Goal: Transaction & Acquisition: Download file/media

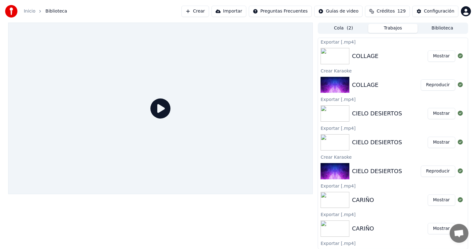
click at [384, 53] on div "COLLAGE" at bounding box center [390, 56] width 76 height 9
click at [349, 29] on span "( 2 )" at bounding box center [350, 28] width 6 height 6
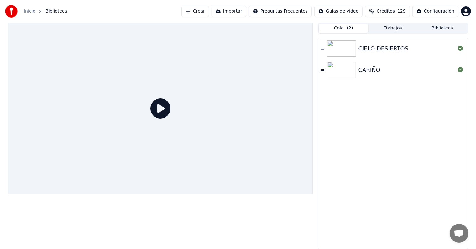
click at [208, 11] on button "Crear" at bounding box center [196, 11] width 28 height 11
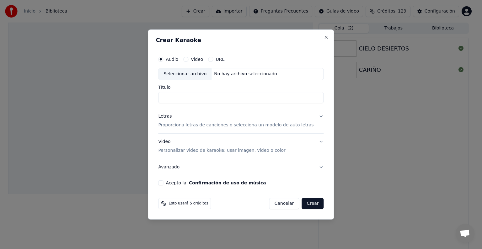
click at [324, 35] on div "Crear Karaoke Audio Video URL Seleccionar archivo No hay archivo seleccionado T…" at bounding box center [241, 124] width 186 height 190
click at [324, 37] on button "Close" at bounding box center [326, 37] width 5 height 5
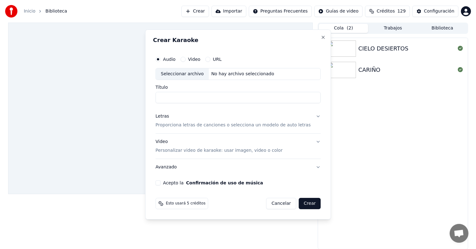
click at [406, 28] on button "Trabajos" at bounding box center [393, 28] width 50 height 9
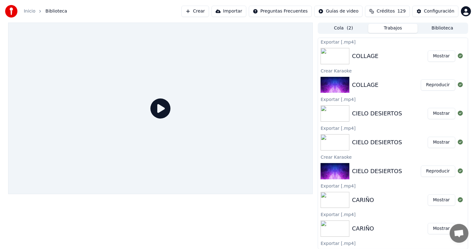
click at [401, 58] on div "COLLAGE" at bounding box center [390, 56] width 76 height 9
click at [439, 55] on button "Mostrar" at bounding box center [442, 55] width 28 height 11
click at [395, 87] on div "COLLAGE" at bounding box center [386, 85] width 69 height 9
click at [435, 87] on button "Reproducir" at bounding box center [438, 84] width 34 height 11
click at [444, 29] on button "Biblioteca" at bounding box center [443, 28] width 50 height 9
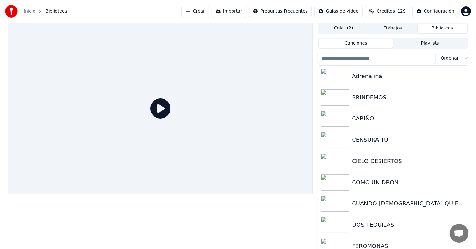
click at [410, 30] on button "Trabajos" at bounding box center [393, 28] width 50 height 9
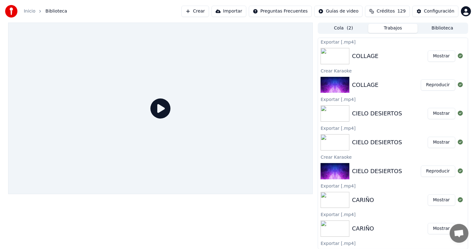
click at [428, 86] on button "Reproducir" at bounding box center [438, 84] width 34 height 11
click at [337, 85] on img at bounding box center [335, 85] width 29 height 16
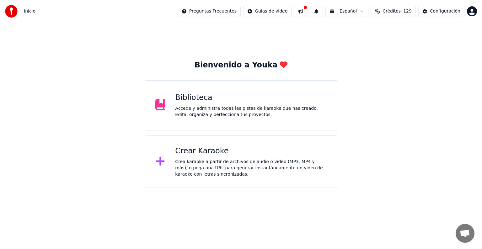
click at [245, 84] on div "Biblioteca Accede y administra todas las pistas de karaoke que has creado. Edit…" at bounding box center [241, 105] width 192 height 50
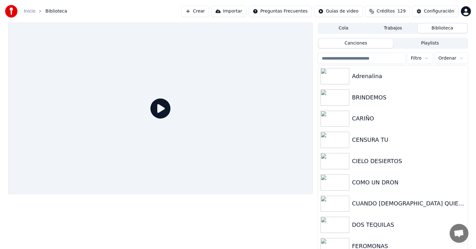
click at [391, 29] on button "Trabajos" at bounding box center [393, 28] width 50 height 9
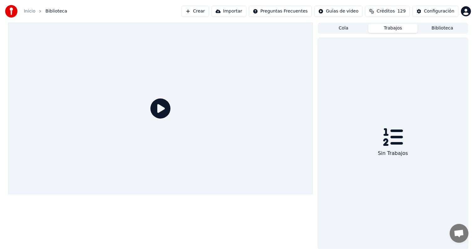
click at [362, 28] on button "Cola" at bounding box center [344, 28] width 50 height 9
drag, startPoint x: 385, startPoint y: 29, endPoint x: 363, endPoint y: 29, distance: 22.3
click at [385, 29] on button "Trabajos" at bounding box center [393, 28] width 50 height 9
click at [209, 8] on button "Crear" at bounding box center [196, 11] width 28 height 11
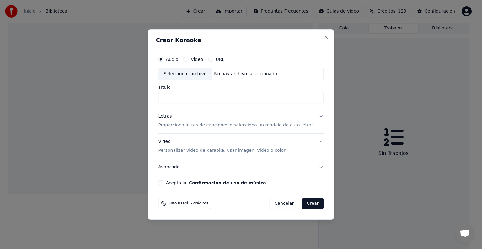
click at [199, 71] on div "Seleccionar archivo" at bounding box center [184, 73] width 53 height 11
drag, startPoint x: 225, startPoint y: 95, endPoint x: 187, endPoint y: 98, distance: 37.7
click at [187, 98] on input "**********" at bounding box center [240, 97] width 165 height 11
type input "*******"
click at [314, 115] on button "Letras Proporciona letras de canciones o selecciona un modelo de auto letras" at bounding box center [240, 120] width 165 height 25
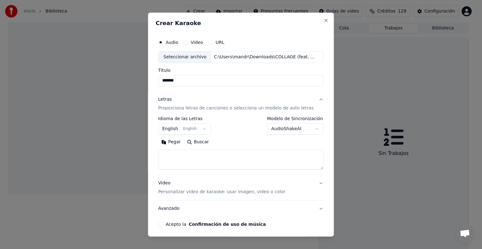
click at [198, 134] on body "**********" at bounding box center [238, 124] width 476 height 249
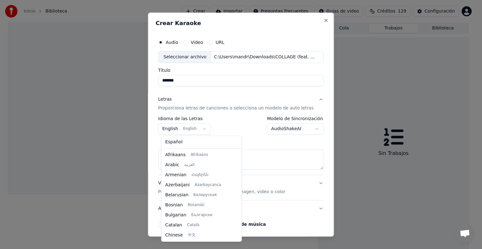
scroll to position [50, 0]
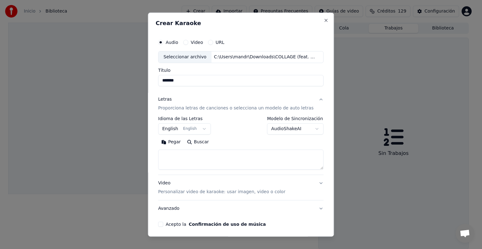
click at [197, 129] on body "**********" at bounding box center [238, 124] width 476 height 249
click at [197, 128] on button "English English" at bounding box center [184, 128] width 53 height 11
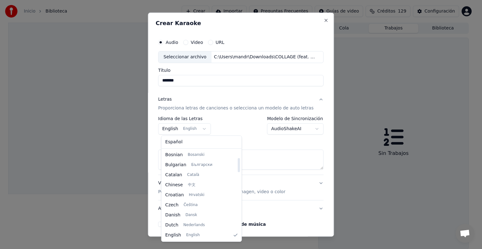
select select "**"
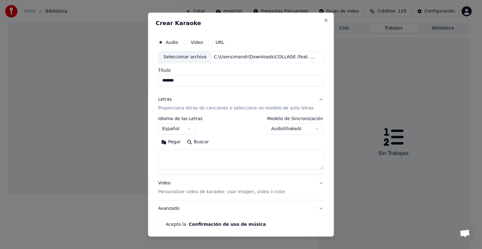
click at [276, 120] on label "Modelo de Sincronización" at bounding box center [295, 118] width 56 height 4
click at [273, 128] on body "**********" at bounding box center [238, 124] width 476 height 249
click at [262, 184] on div "Video Personalizar video de karaoke: usar imagen, video o color" at bounding box center [221, 187] width 127 height 15
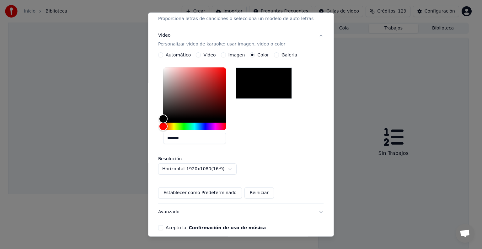
scroll to position [94, 0]
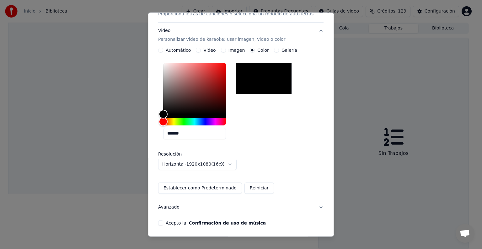
click at [162, 223] on button "Acepto la Confirmación de uso de música" at bounding box center [160, 222] width 5 height 5
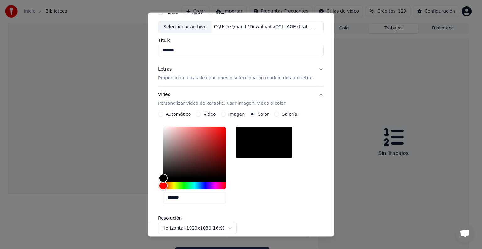
scroll to position [0, 0]
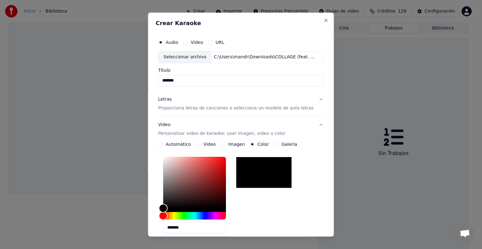
click at [201, 101] on div "Letras Proporciona letras de canciones o selecciona un modelo de auto letras" at bounding box center [235, 103] width 155 height 15
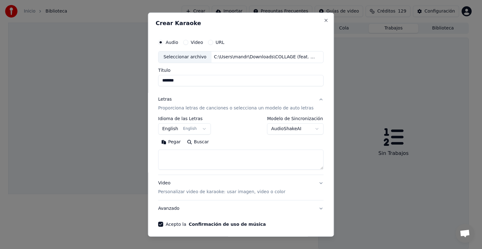
click at [230, 152] on textarea at bounding box center [240, 160] width 165 height 20
paste textarea "**********"
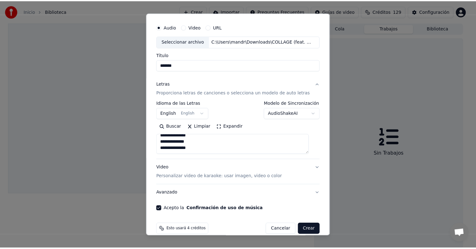
scroll to position [24, 0]
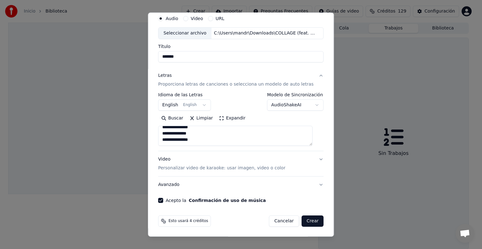
type textarea "**********"
click at [302, 221] on button "Crear" at bounding box center [312, 220] width 22 height 11
select select "**"
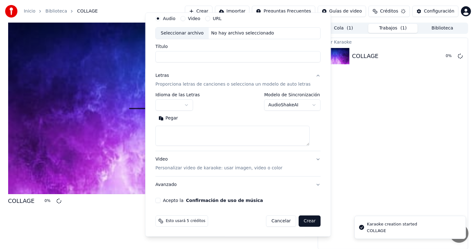
scroll to position [0, 0]
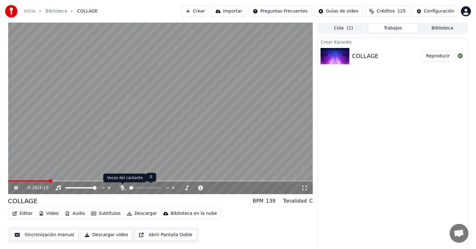
click at [120, 186] on icon at bounding box center [122, 187] width 6 height 5
click at [150, 124] on video at bounding box center [160, 108] width 305 height 171
click at [22, 213] on button "Editar" at bounding box center [22, 213] width 25 height 9
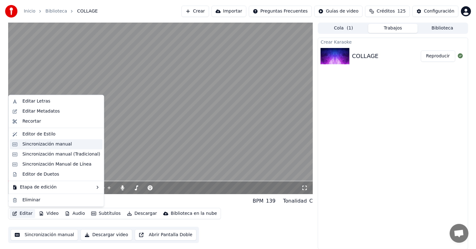
click at [43, 145] on div "Sincronización manual" at bounding box center [47, 144] width 50 height 6
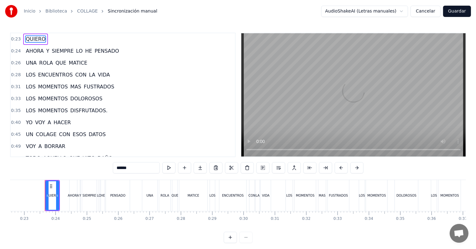
scroll to position [0, 710]
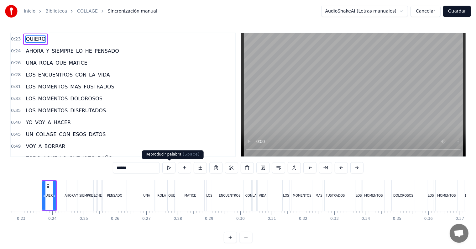
click at [171, 167] on button at bounding box center [168, 167] width 13 height 11
click at [68, 194] on div "AHORA" at bounding box center [70, 195] width 11 height 5
type input "*****"
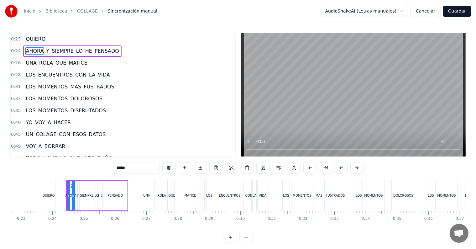
scroll to position [0, 799]
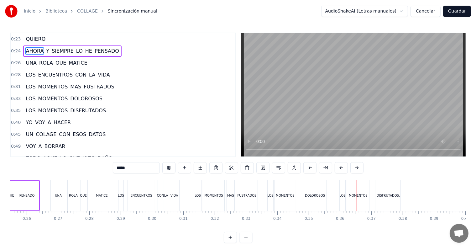
click at [430, 11] on button "Cancelar" at bounding box center [426, 11] width 30 height 11
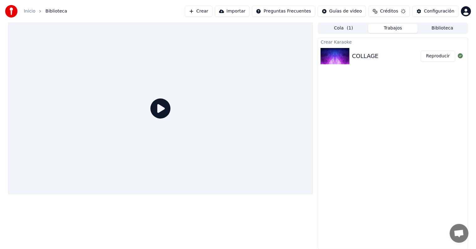
click at [438, 58] on button "Reproducir" at bounding box center [438, 55] width 34 height 11
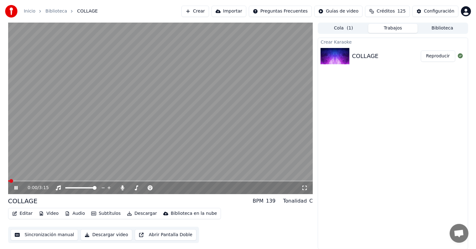
click at [38, 181] on span at bounding box center [160, 180] width 305 height 1
click at [193, 182] on span at bounding box center [160, 180] width 305 height 1
click at [201, 181] on span at bounding box center [160, 180] width 305 height 1
click at [209, 181] on span at bounding box center [160, 180] width 305 height 1
click at [134, 132] on video at bounding box center [160, 108] width 305 height 171
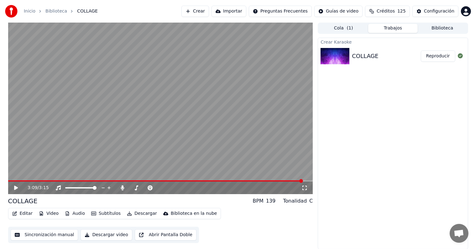
click at [103, 235] on button "Descargar video" at bounding box center [106, 234] width 51 height 11
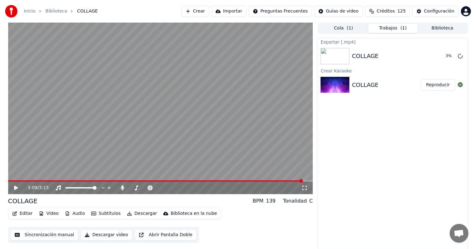
click at [372, 179] on div "Exportar [.mp4] COLLAGE 3 % Crear Karaoke COLLAGE Reproducir" at bounding box center [393, 144] width 150 height 212
click at [344, 228] on div "Exportar [.mp4] COLLAGE 10 % Crear Karaoke COLLAGE Reproducir" at bounding box center [393, 144] width 150 height 212
click at [437, 116] on div "Exportar [.mp4] COLLAGE Mostrar Crear Karaoke COLLAGE Reproducir" at bounding box center [393, 144] width 150 height 212
click at [430, 29] on button "Biblioteca" at bounding box center [443, 28] width 50 height 9
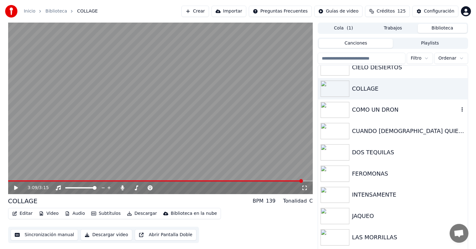
scroll to position [154, 0]
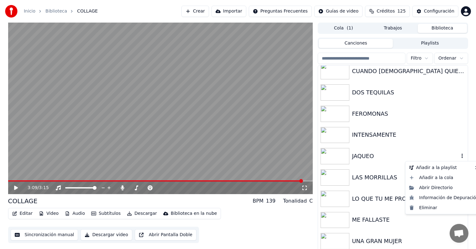
click at [459, 157] on icon "button" at bounding box center [462, 155] width 6 height 5
click at [440, 208] on div "Eliminar" at bounding box center [444, 208] width 75 height 10
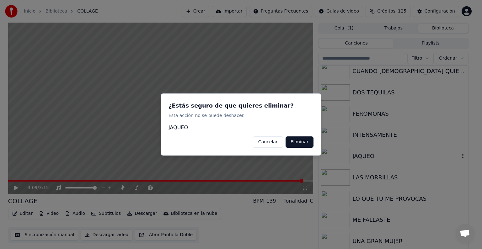
click at [298, 144] on button "Eliminar" at bounding box center [299, 141] width 28 height 11
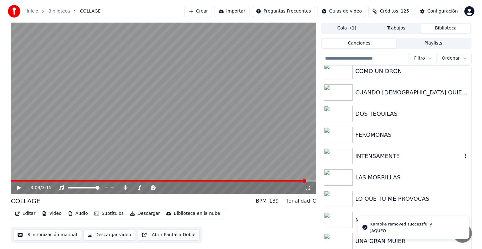
scroll to position [0, 0]
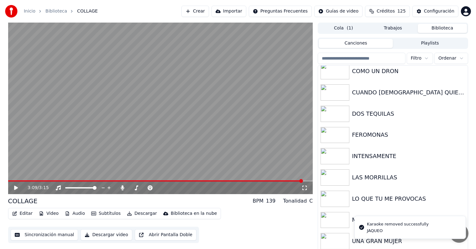
click at [209, 12] on button "Crear" at bounding box center [196, 11] width 28 height 11
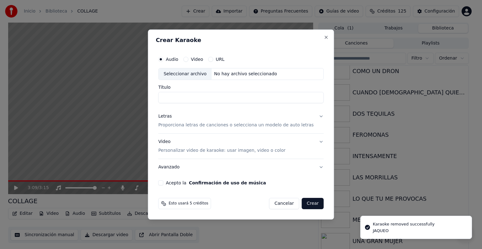
click at [187, 75] on div "Seleccionar archivo" at bounding box center [184, 73] width 53 height 11
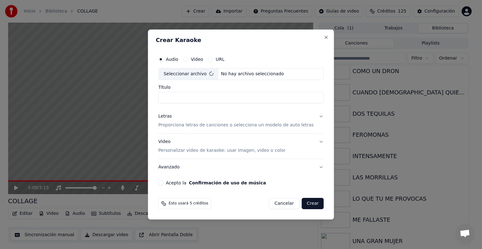
type input "**********"
click at [239, 98] on input "**********" at bounding box center [240, 97] width 165 height 11
drag, startPoint x: 239, startPoint y: 96, endPoint x: 154, endPoint y: 93, distance: 85.3
click at [154, 93] on div "**********" at bounding box center [241, 124] width 186 height 190
click at [217, 117] on div "Letras Proporciona letras de canciones o selecciona un modelo de auto letras" at bounding box center [235, 120] width 155 height 15
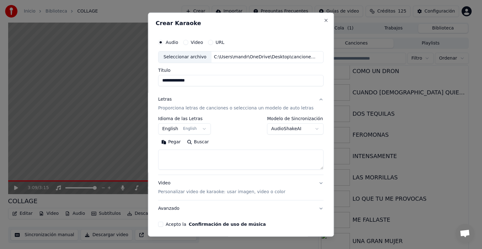
click at [187, 163] on textarea at bounding box center [240, 160] width 165 height 20
paste textarea "**********"
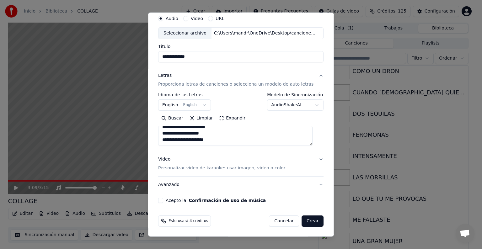
scroll to position [192, 0]
type textarea "**********"
click at [163, 201] on button "Acepto la Confirmación de uso de música" at bounding box center [160, 200] width 5 height 5
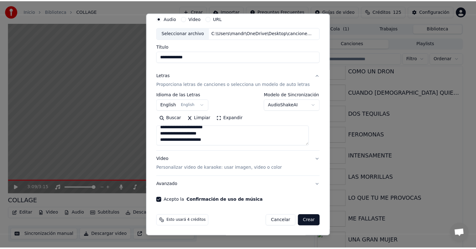
scroll to position [4, 0]
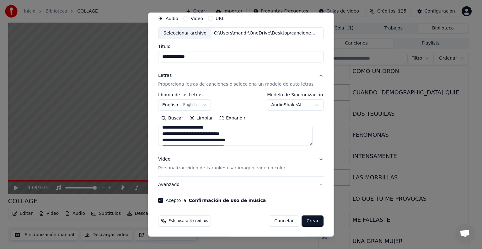
click at [304, 217] on button "Crear" at bounding box center [312, 220] width 22 height 11
select select "**"
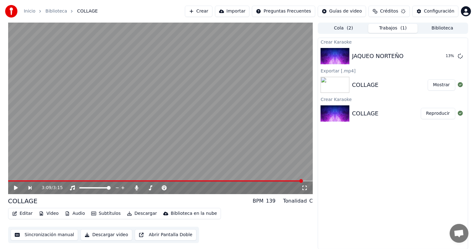
click at [137, 207] on div "COLLAGE BPM 139 Tonalidad C Editar Video Audio Subtítulos Descargar Biblioteca …" at bounding box center [160, 220] width 305 height 46
click at [445, 140] on div "Crear Karaoke JAQUEO NORTEÑO Reproducir Exportar [.mp4] COLLAGE Mostrar Crear K…" at bounding box center [393, 144] width 150 height 212
click at [445, 57] on button "Reproducir" at bounding box center [438, 55] width 34 height 11
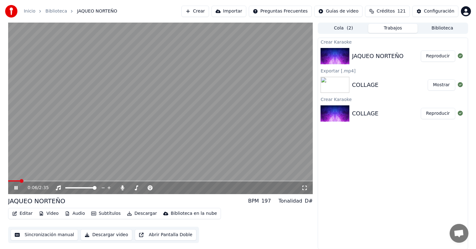
click at [32, 181] on span at bounding box center [160, 180] width 305 height 1
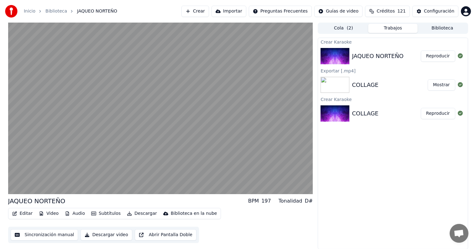
click at [473, 192] on div "JAQUEO NORTEÑO BPM 197 Tonalidad D# Editar Video Audio Subtítulos Descargar Bib…" at bounding box center [238, 136] width 476 height 227
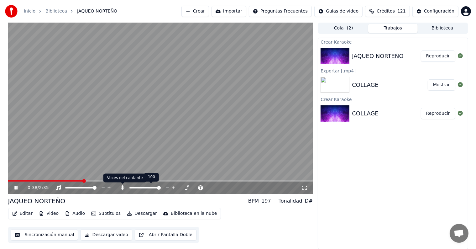
click at [120, 187] on icon at bounding box center [122, 187] width 6 height 5
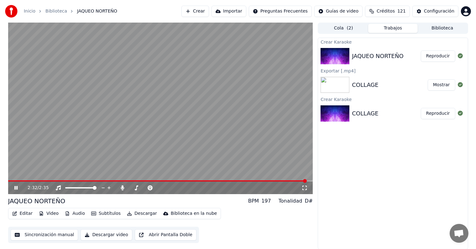
click at [154, 130] on video at bounding box center [160, 108] width 305 height 171
click at [134, 216] on button "Descargar" at bounding box center [141, 213] width 35 height 9
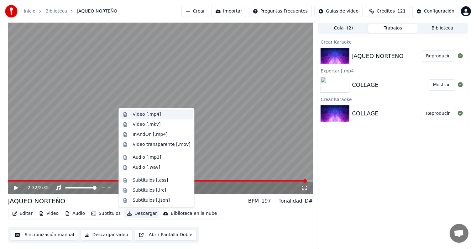
click at [158, 115] on div "Video [.mp4]" at bounding box center [162, 114] width 58 height 6
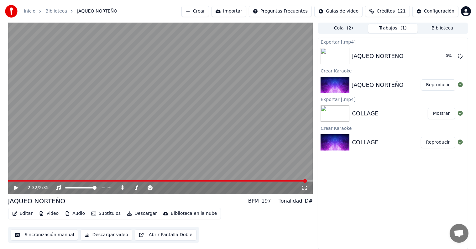
click at [439, 114] on button "Mostrar" at bounding box center [442, 113] width 28 height 11
click at [441, 144] on button "Reproducir" at bounding box center [438, 142] width 34 height 11
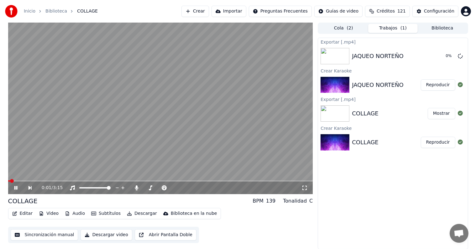
click at [112, 149] on video at bounding box center [160, 108] width 305 height 171
click at [136, 187] on icon at bounding box center [136, 187] width 3 height 5
click at [109, 235] on button "Descargar video" at bounding box center [106, 234] width 51 height 11
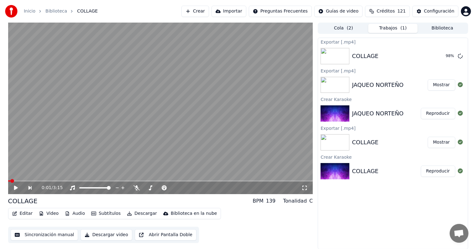
click at [346, 84] on img at bounding box center [335, 85] width 29 height 16
click at [430, 115] on button "Reproducir" at bounding box center [438, 113] width 34 height 11
click at [148, 130] on video at bounding box center [160, 108] width 305 height 171
click at [111, 232] on button "Descargar video" at bounding box center [106, 234] width 51 height 11
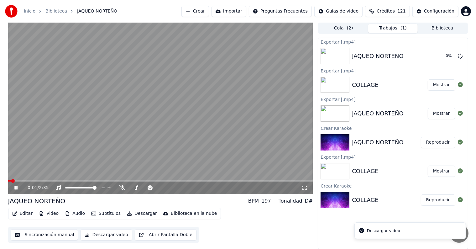
click at [158, 115] on video at bounding box center [160, 108] width 305 height 171
click at [308, 219] on div "Editar Video Audio Subtítulos Descargar Biblioteca en la nube Sincronización ma…" at bounding box center [160, 225] width 305 height 35
click at [275, 232] on div "Editar Video Audio Subtítulos Descargar Biblioteca en la nube Sincronización ma…" at bounding box center [160, 225] width 305 height 35
click at [431, 27] on button "Biblioteca" at bounding box center [443, 28] width 50 height 9
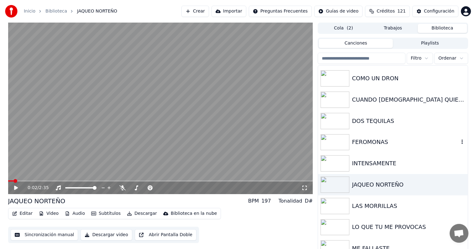
scroll to position [154, 0]
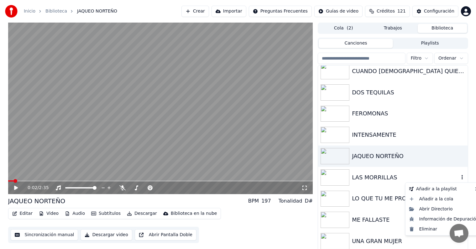
click at [462, 177] on icon "button" at bounding box center [462, 177] width 1 height 4
click at [427, 231] on div "Eliminar" at bounding box center [444, 229] width 75 height 10
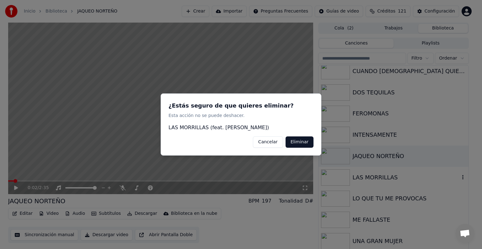
click at [296, 140] on button "Eliminar" at bounding box center [299, 141] width 28 height 11
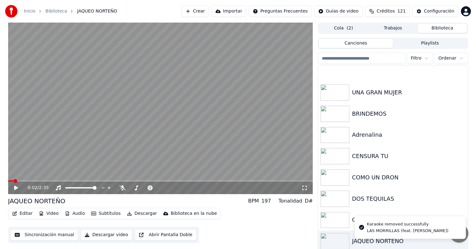
scroll to position [133, 0]
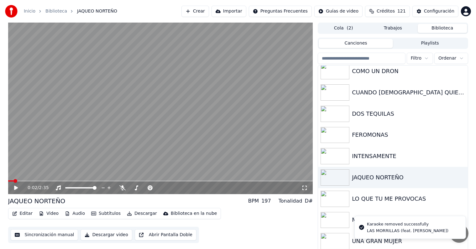
drag, startPoint x: 345, startPoint y: 19, endPoint x: 343, endPoint y: 23, distance: 4.4
click at [344, 20] on div "Inicio Biblioteca JAQUEO NORTEÑO Crear Importar Preguntas Frecuentes Guías de v…" at bounding box center [238, 11] width 476 height 23
click at [343, 25] on button "Cola ( 2 )" at bounding box center [344, 28] width 50 height 9
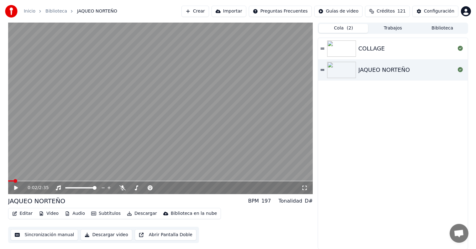
click at [405, 160] on div "COLLAGE JAQUEO NORTEÑO" at bounding box center [393, 143] width 150 height 211
click at [450, 30] on button "Biblioteca" at bounding box center [443, 28] width 50 height 9
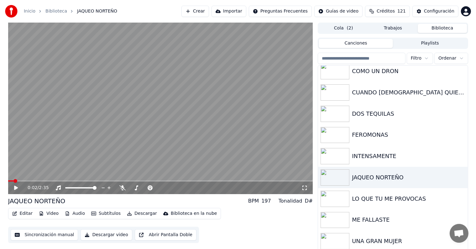
click at [49, 201] on div "JAQUEO NORTEÑO" at bounding box center [36, 201] width 57 height 9
click at [209, 8] on button "Crear" at bounding box center [196, 11] width 28 height 11
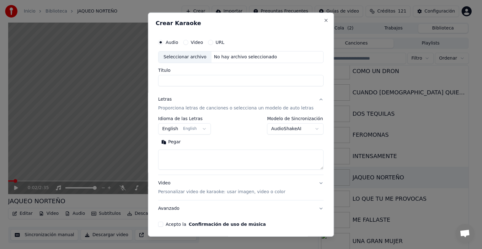
click at [187, 55] on div "Seleccionar archivo" at bounding box center [184, 56] width 53 height 11
type input "**********"
click at [204, 129] on button "English English" at bounding box center [184, 128] width 53 height 11
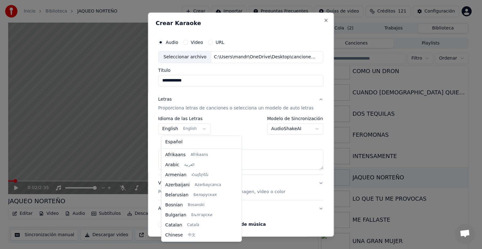
scroll to position [50, 0]
select select "**"
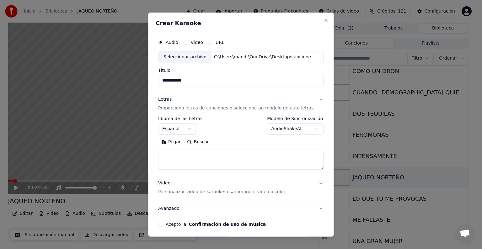
drag, startPoint x: 473, startPoint y: 83, endPoint x: 378, endPoint y: 83, distance: 94.7
select select
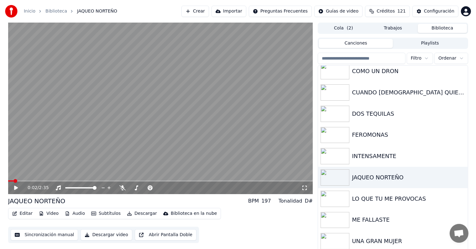
click at [209, 8] on button "Crear" at bounding box center [196, 11] width 28 height 11
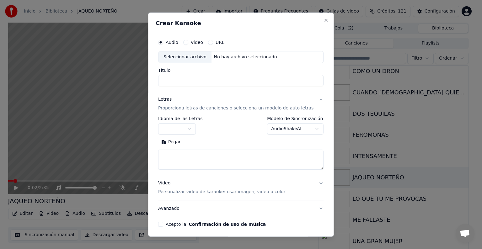
click at [182, 55] on div "Seleccionar archivo" at bounding box center [184, 56] width 53 height 11
type input "**********"
click at [198, 158] on textarea at bounding box center [240, 160] width 165 height 20
paste textarea "**********"
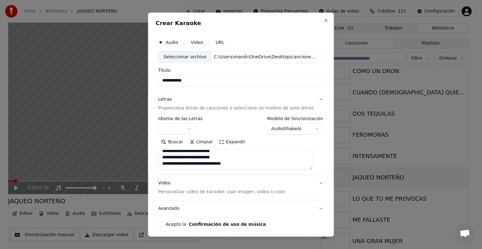
scroll to position [0, 0]
click at [235, 143] on button "Expandir" at bounding box center [232, 142] width 33 height 10
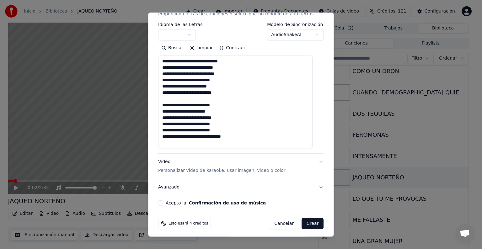
click at [250, 141] on textarea "**********" at bounding box center [235, 101] width 154 height 93
paste textarea "**********"
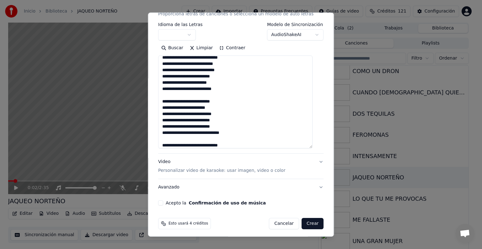
scroll to position [85, 0]
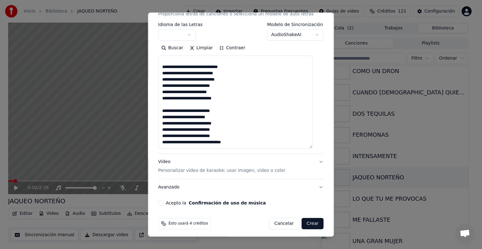
click at [163, 201] on button "Acepto la Confirmación de uso de música" at bounding box center [160, 202] width 5 height 5
click at [201, 117] on textarea "**********" at bounding box center [235, 101] width 154 height 93
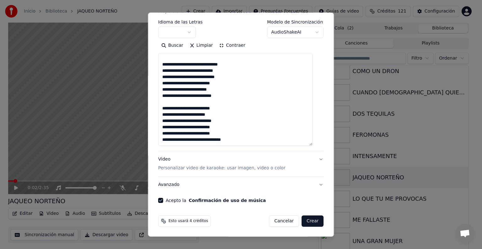
click at [240, 132] on textarea "**********" at bounding box center [235, 99] width 154 height 93
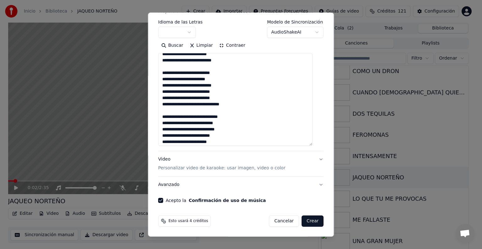
scroll to position [0, 0]
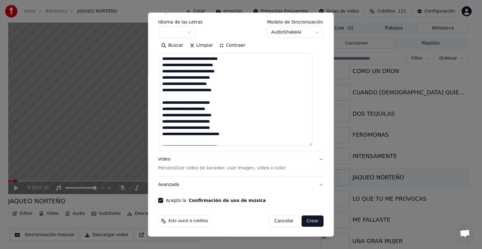
click at [199, 115] on textarea "**********" at bounding box center [235, 99] width 154 height 93
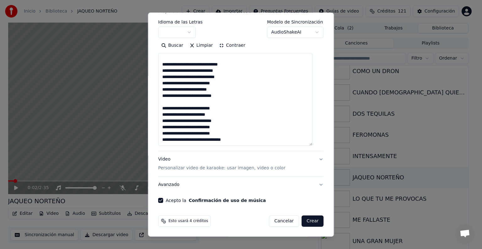
drag, startPoint x: 163, startPoint y: 101, endPoint x: 242, endPoint y: 149, distance: 92.8
click at [242, 150] on div "**********" at bounding box center [240, 85] width 165 height 131
click at [247, 139] on textarea "**********" at bounding box center [235, 99] width 154 height 93
paste textarea "**********"
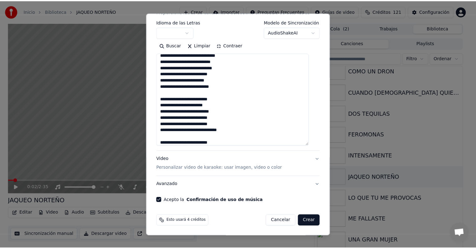
scroll to position [129, 0]
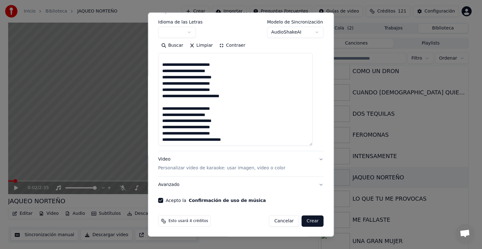
type textarea "**********"
click at [305, 221] on button "Crear" at bounding box center [312, 220] width 22 height 11
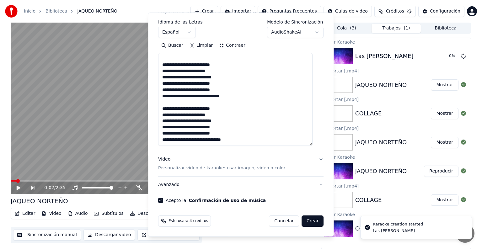
select select
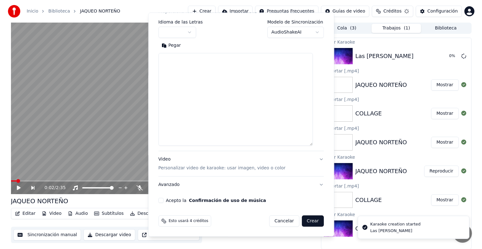
scroll to position [0, 0]
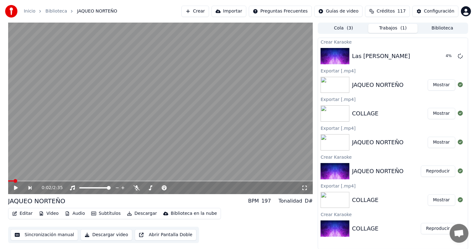
click at [120, 205] on div "JAQUEO NORTEÑO BPM 197 Tonalidad D#" at bounding box center [160, 201] width 305 height 9
click at [209, 12] on button "Crear" at bounding box center [196, 11] width 28 height 11
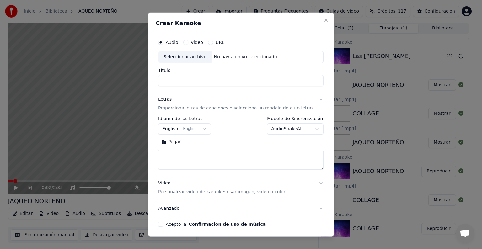
click at [191, 54] on div "Seleccionar archivo" at bounding box center [184, 56] width 53 height 11
type input "**********"
click at [193, 128] on button "English English" at bounding box center [184, 128] width 53 height 11
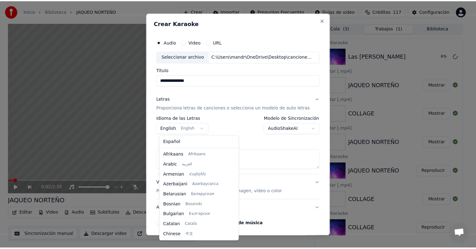
scroll to position [50, 0]
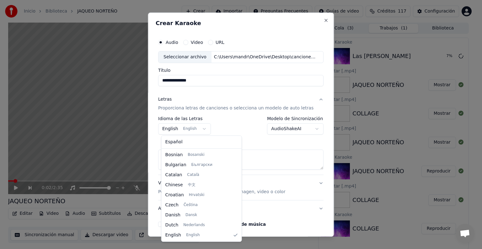
select select "**"
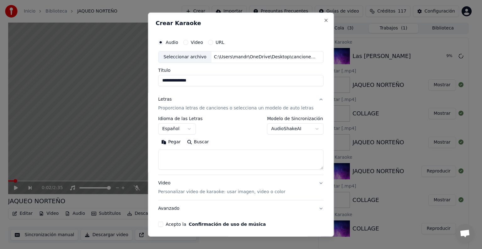
select select
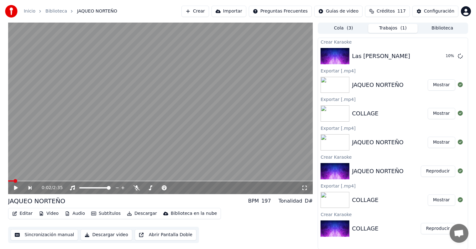
scroll to position [0, 0]
click at [436, 30] on button "Biblioteca" at bounding box center [443, 28] width 50 height 9
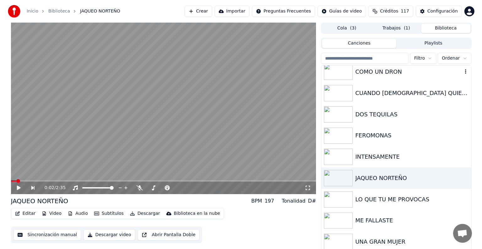
scroll to position [133, 0]
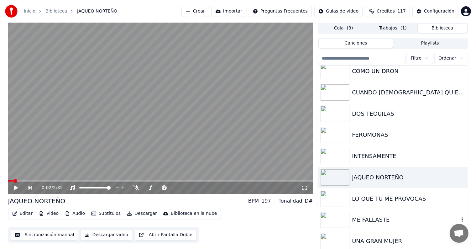
click at [459, 219] on icon "button" at bounding box center [462, 219] width 6 height 5
click at [380, 216] on div "ME FALLASTE" at bounding box center [405, 219] width 107 height 9
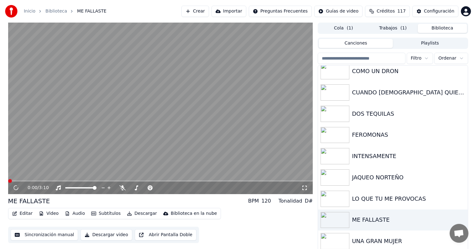
click at [125, 140] on video at bounding box center [160, 108] width 305 height 171
click at [103, 213] on button "Subtítulos" at bounding box center [106, 213] width 34 height 9
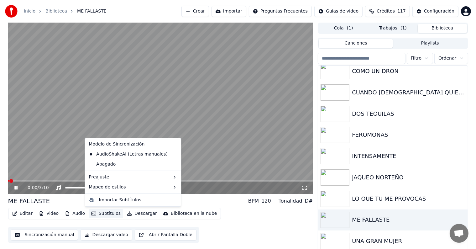
click at [55, 144] on video at bounding box center [160, 108] width 305 height 171
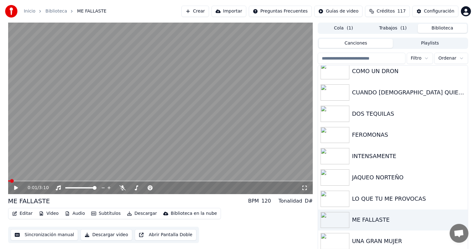
click at [24, 212] on button "Editar" at bounding box center [22, 213] width 25 height 9
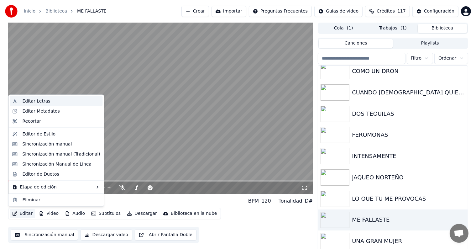
click at [53, 101] on div "Editar Letras" at bounding box center [61, 101] width 78 height 6
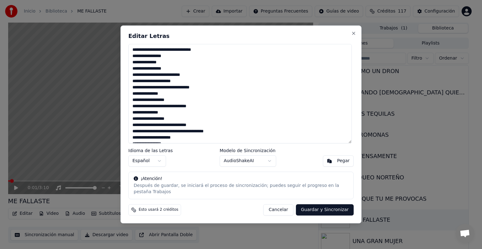
drag, startPoint x: 231, startPoint y: 141, endPoint x: 116, endPoint y: 32, distance: 158.1
click at [116, 32] on body "Inicio Biblioteca ME FALLASTE Crear Importar Preguntas Frecuentes Guías de vide…" at bounding box center [238, 124] width 476 height 249
click at [352, 35] on button "Close" at bounding box center [353, 33] width 5 height 5
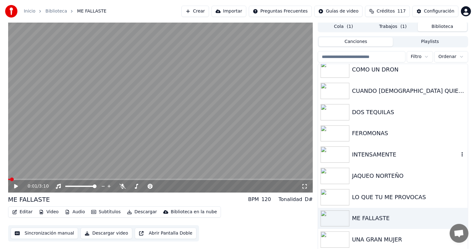
scroll to position [3, 0]
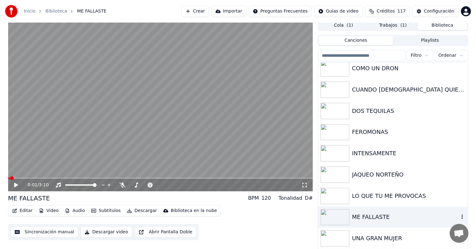
click at [459, 216] on icon "button" at bounding box center [462, 216] width 6 height 5
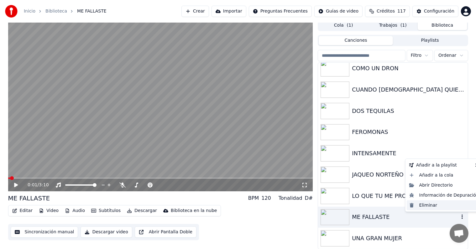
click at [453, 207] on div "Eliminar" at bounding box center [444, 205] width 75 height 10
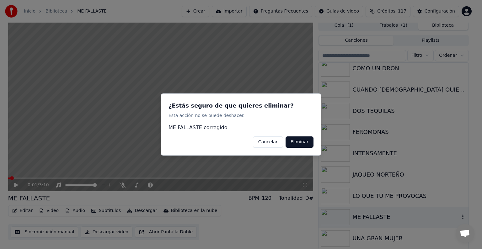
click at [301, 138] on button "Eliminar" at bounding box center [299, 141] width 28 height 11
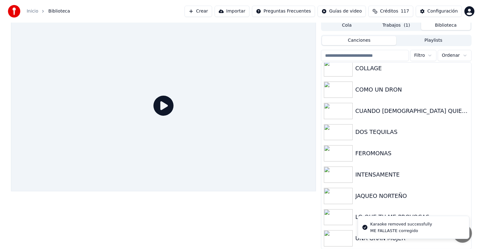
scroll to position [111, 0]
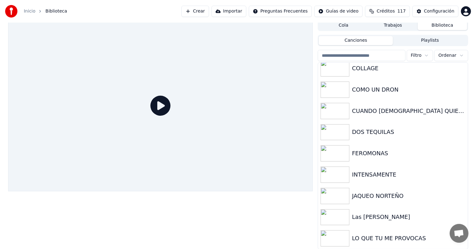
click at [209, 11] on button "Crear" at bounding box center [196, 11] width 28 height 11
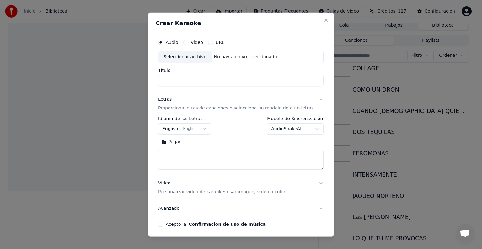
click at [190, 55] on div "Seleccionar archivo" at bounding box center [184, 56] width 53 height 11
click at [219, 82] on input "**********" at bounding box center [240, 80] width 165 height 11
type input "**********"
click at [192, 131] on button "English English" at bounding box center [184, 128] width 53 height 11
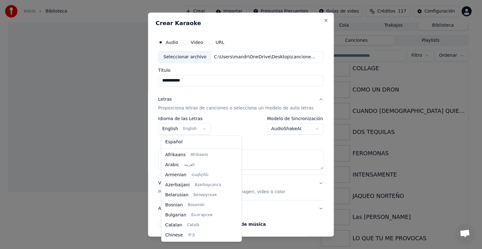
scroll to position [50, 0]
select select "**"
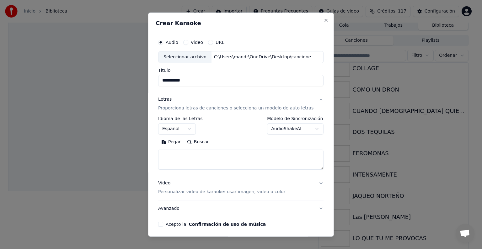
click at [189, 158] on textarea at bounding box center [240, 160] width 165 height 20
paste textarea "**********"
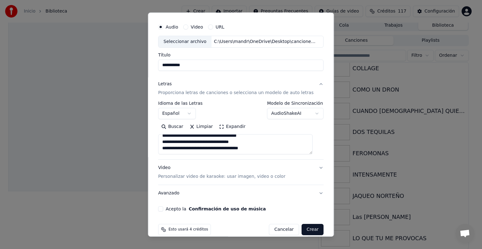
scroll to position [24, 0]
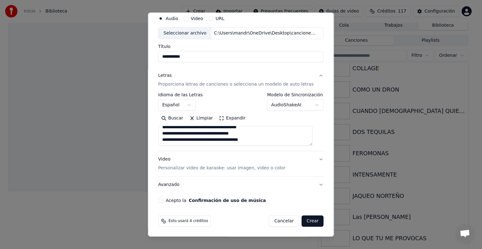
type textarea "**********"
click at [173, 186] on button "Avanzado" at bounding box center [240, 185] width 165 height 16
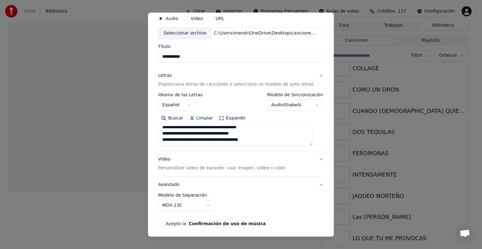
scroll to position [0, 0]
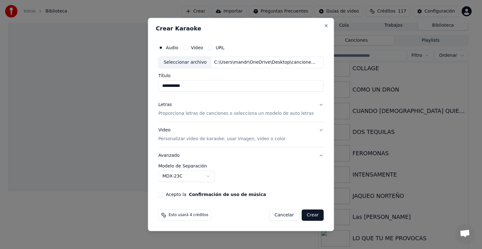
click at [168, 197] on div "**********" at bounding box center [241, 119] width 170 height 161
click at [163, 196] on button "Acepto la Confirmación de uso de música" at bounding box center [160, 194] width 5 height 5
click at [308, 213] on button "Crear" at bounding box center [312, 214] width 22 height 11
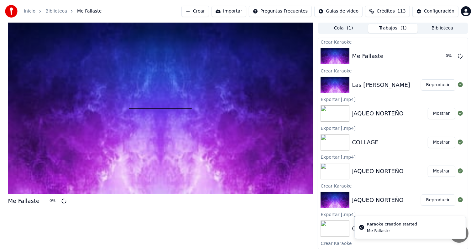
scroll to position [19, 0]
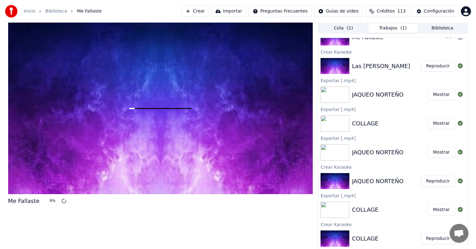
click at [47, 224] on div "Me Fallaste 9 %" at bounding box center [160, 136] width 305 height 227
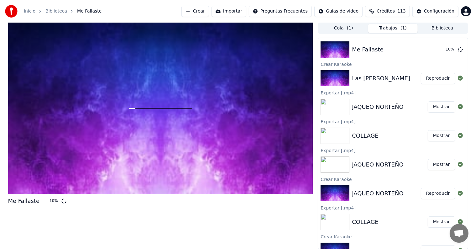
scroll to position [0, 0]
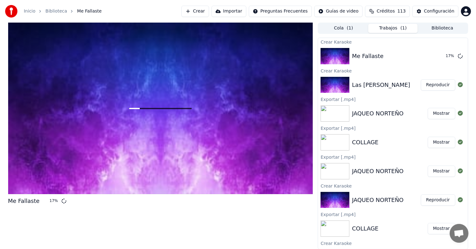
click at [437, 85] on button "Reproducir" at bounding box center [438, 84] width 34 height 11
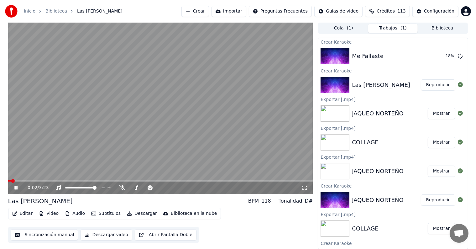
click at [55, 180] on span at bounding box center [160, 180] width 305 height 1
click at [119, 188] on icon at bounding box center [122, 187] width 6 height 5
click at [77, 147] on video at bounding box center [160, 108] width 305 height 171
click at [69, 182] on div "0:56 / 3:23" at bounding box center [160, 188] width 305 height 13
click at [69, 180] on video at bounding box center [160, 108] width 305 height 171
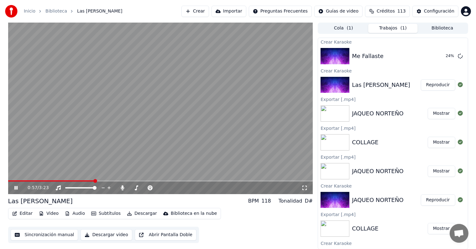
click at [80, 180] on span at bounding box center [51, 180] width 87 height 1
click at [138, 212] on button "Descargar" at bounding box center [141, 213] width 35 height 9
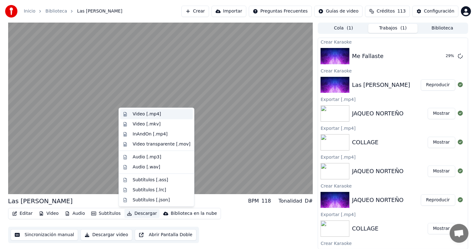
click at [154, 113] on div "Video [.mp4]" at bounding box center [147, 114] width 28 height 6
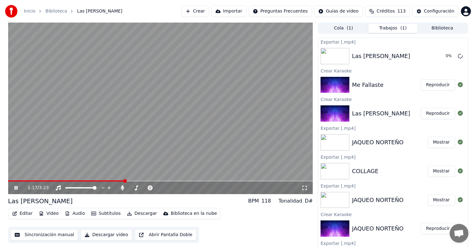
click at [143, 181] on span at bounding box center [160, 180] width 305 height 1
click at [154, 179] on video at bounding box center [160, 108] width 305 height 171
click at [155, 181] on span at bounding box center [160, 180] width 305 height 1
click at [166, 149] on video at bounding box center [160, 108] width 305 height 171
click at [175, 113] on video at bounding box center [160, 108] width 305 height 171
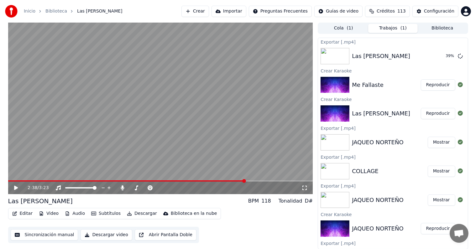
click at [440, 83] on button "Reproducir" at bounding box center [438, 84] width 34 height 11
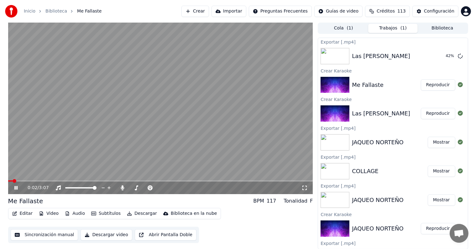
click at [52, 145] on video at bounding box center [160, 108] width 305 height 171
click at [147, 145] on video at bounding box center [160, 108] width 305 height 171
click at [90, 235] on button "Descargar video" at bounding box center [106, 234] width 51 height 11
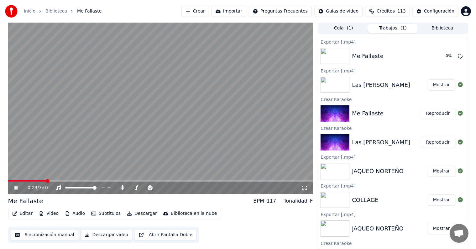
click at [50, 198] on div "Me Fallaste BPM 117 Tonalidad F" at bounding box center [160, 201] width 305 height 9
click at [44, 179] on video at bounding box center [160, 108] width 305 height 171
click at [42, 181] on span at bounding box center [25, 180] width 34 height 1
click at [52, 163] on video at bounding box center [160, 108] width 305 height 171
click at [122, 186] on icon at bounding box center [122, 187] width 6 height 5
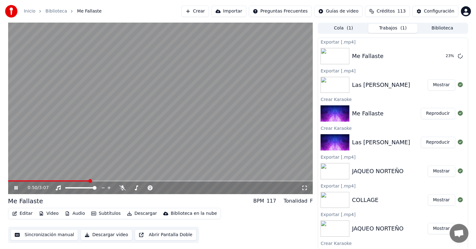
click at [129, 131] on video at bounding box center [160, 108] width 305 height 171
click at [122, 187] on icon at bounding box center [122, 187] width 6 height 5
click at [393, 139] on div "Las Morillas" at bounding box center [386, 142] width 69 height 9
click at [436, 140] on button "Reproducir" at bounding box center [438, 142] width 34 height 11
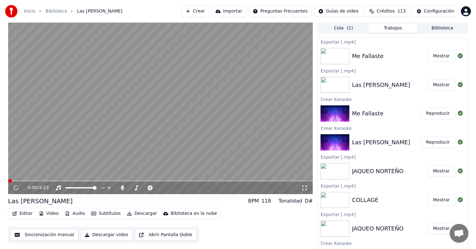
click at [211, 105] on video at bounding box center [160, 108] width 305 height 171
click at [121, 186] on icon at bounding box center [122, 187] width 6 height 5
click at [111, 147] on video at bounding box center [160, 108] width 305 height 171
click at [101, 236] on button "Descargar video" at bounding box center [106, 234] width 51 height 11
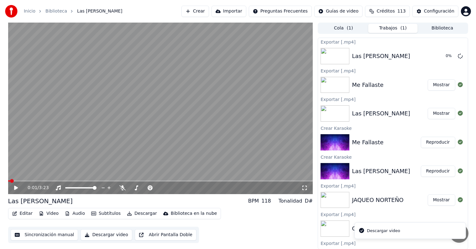
click at [439, 84] on button "Mostrar" at bounding box center [442, 84] width 28 height 11
click at [436, 113] on button "Mostrar" at bounding box center [442, 113] width 28 height 11
click at [433, 144] on button "Reproducir" at bounding box center [438, 142] width 34 height 11
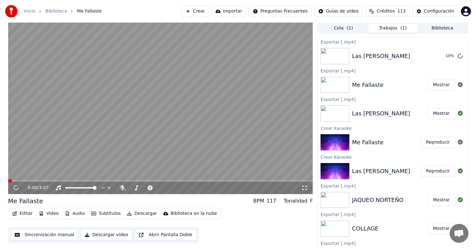
click at [246, 113] on video at bounding box center [160, 108] width 305 height 171
click at [135, 129] on video at bounding box center [160, 108] width 305 height 171
click at [110, 234] on button "Descargar video" at bounding box center [106, 234] width 51 height 11
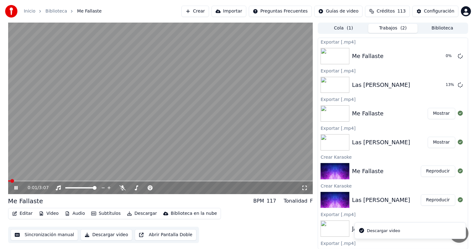
click at [137, 136] on video at bounding box center [160, 108] width 305 height 171
click at [112, 206] on div "Me Fallaste BPM 117 Tonalidad F Editar Video Audio Subtítulos Descargar Bibliot…" at bounding box center [160, 220] width 305 height 46
click at [209, 14] on button "Crear" at bounding box center [196, 11] width 28 height 11
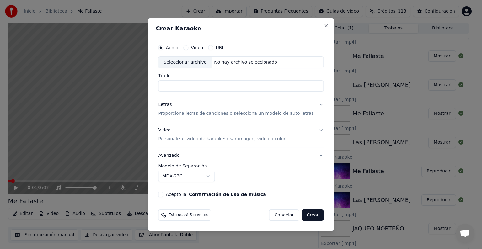
click at [198, 65] on div "Seleccionar archivo" at bounding box center [184, 62] width 53 height 11
click at [252, 85] on input "**********" at bounding box center [240, 85] width 165 height 11
type input "**********"
click at [310, 105] on button "Letras Proporciona letras de canciones o selecciona un modelo de auto letras" at bounding box center [240, 109] width 165 height 25
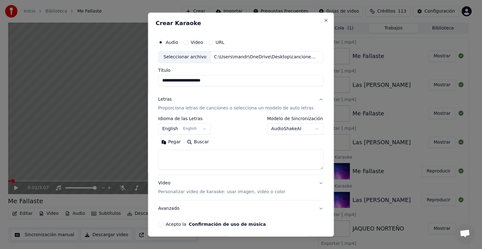
click at [211, 159] on textarea at bounding box center [240, 160] width 165 height 20
click at [190, 135] on div "**********" at bounding box center [240, 142] width 165 height 53
click at [192, 130] on body "**********" at bounding box center [238, 124] width 476 height 249
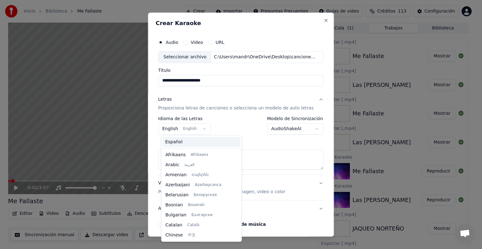
scroll to position [50, 0]
select select "**"
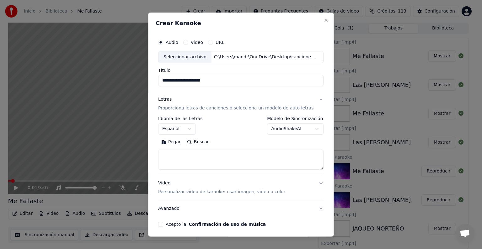
click at [203, 156] on textarea at bounding box center [240, 160] width 165 height 20
click at [187, 156] on textarea at bounding box center [240, 160] width 165 height 20
click at [177, 145] on button "Pegar" at bounding box center [171, 142] width 26 height 10
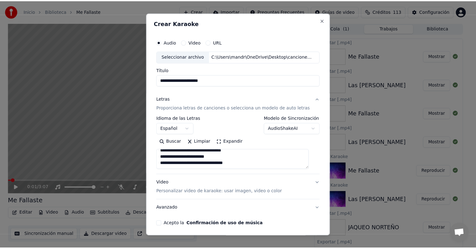
scroll to position [24, 0]
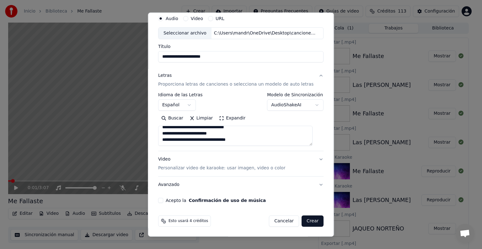
click at [164, 203] on div "**********" at bounding box center [241, 108] width 170 height 196
click at [163, 200] on button "Acepto la Confirmación de uso de música" at bounding box center [160, 200] width 5 height 5
click at [309, 221] on button "Crear" at bounding box center [312, 220] width 22 height 11
type textarea "**********"
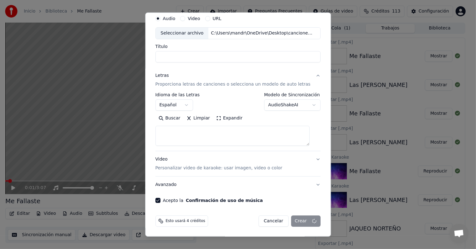
select select
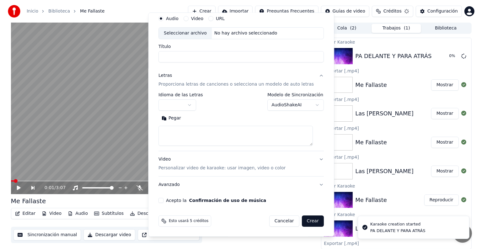
scroll to position [0, 0]
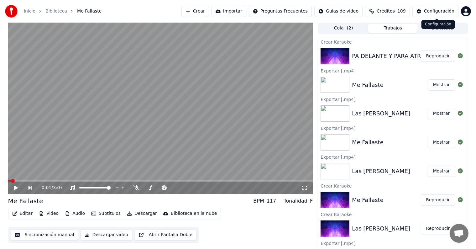
click at [209, 14] on button "Crear" at bounding box center [196, 11] width 28 height 11
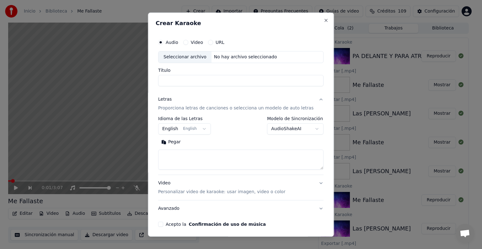
click at [193, 60] on div "Seleccionar archivo" at bounding box center [184, 56] width 53 height 11
type input "**********"
click at [183, 129] on body "**********" at bounding box center [238, 124] width 476 height 249
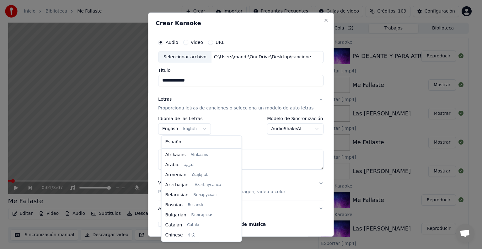
scroll to position [50, 0]
select select "**"
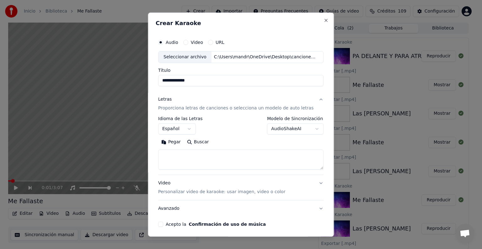
click at [189, 160] on textarea at bounding box center [240, 160] width 165 height 20
paste textarea "**********"
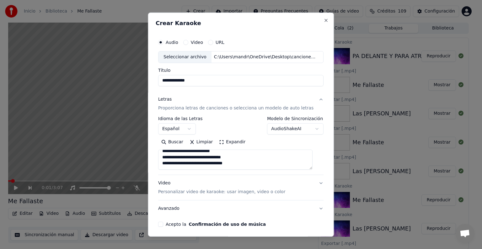
scroll to position [24, 0]
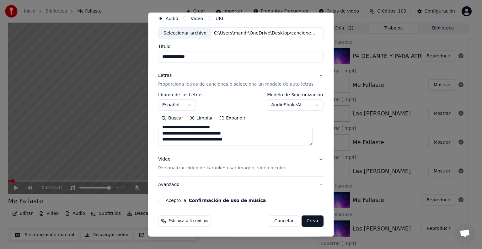
type textarea "**********"
click at [162, 198] on button "Acepto la Confirmación de uso de música" at bounding box center [160, 200] width 5 height 5
click at [302, 216] on button "Crear" at bounding box center [312, 220] width 22 height 11
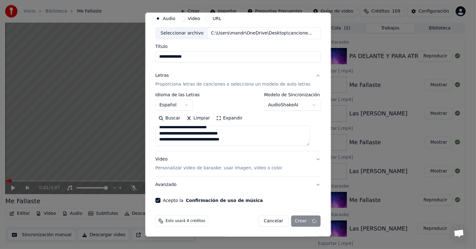
select select
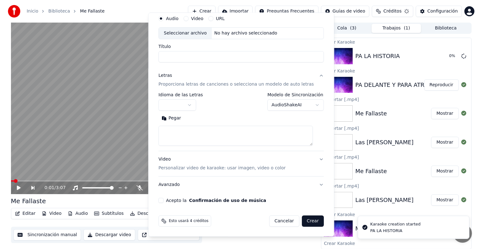
scroll to position [0, 0]
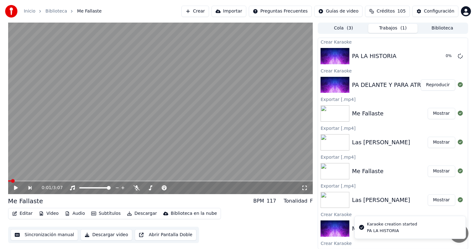
click at [429, 84] on button "Reproducir" at bounding box center [438, 84] width 34 height 11
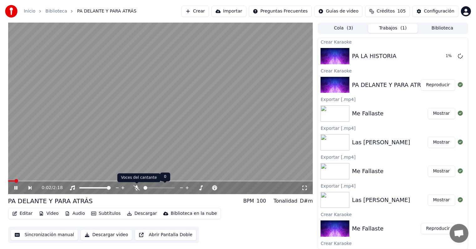
click at [136, 188] on icon at bounding box center [137, 187] width 6 height 5
click at [27, 181] on span at bounding box center [160, 180] width 305 height 1
click at [38, 181] on span at bounding box center [160, 180] width 305 height 1
click at [44, 181] on span at bounding box center [160, 180] width 305 height 1
click at [53, 181] on span at bounding box center [160, 180] width 305 height 1
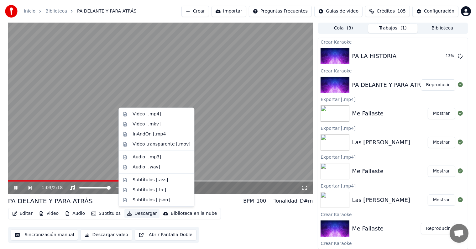
click at [136, 214] on button "Descargar" at bounding box center [141, 213] width 35 height 9
click at [157, 114] on div "Video [.mp4]" at bounding box center [147, 114] width 28 height 6
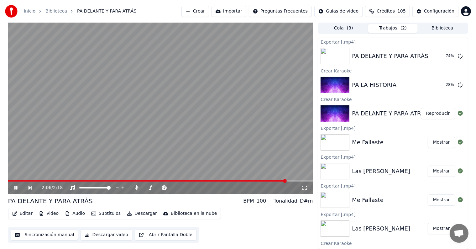
click at [136, 102] on video at bounding box center [160, 108] width 305 height 171
click at [209, 11] on button "Crear" at bounding box center [196, 11] width 28 height 11
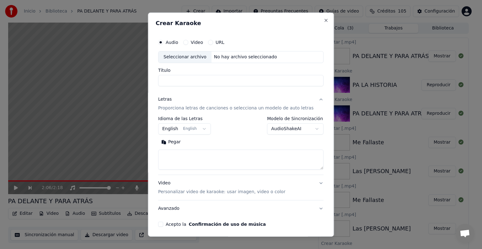
click at [196, 60] on div "Seleccionar archivo" at bounding box center [184, 56] width 53 height 11
type input "**********"
click at [196, 159] on textarea at bounding box center [240, 160] width 165 height 20
paste textarea "**********"
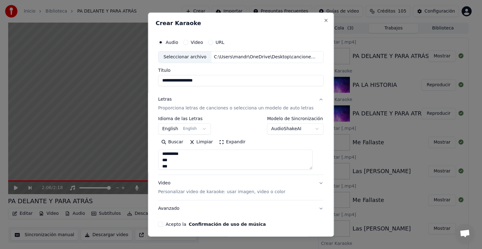
click at [235, 165] on textarea at bounding box center [235, 160] width 154 height 20
type textarea "**********"
click at [231, 83] on input "**********" at bounding box center [240, 80] width 165 height 11
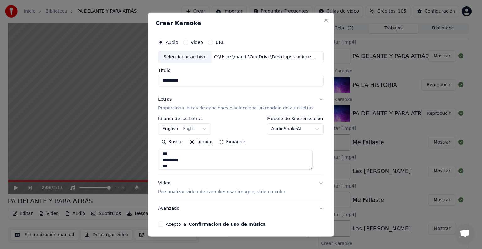
scroll to position [24, 0]
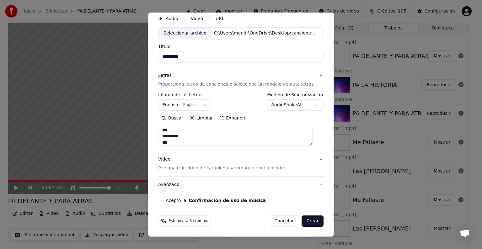
type input "*********"
click at [161, 202] on button "Acepto la Confirmación de uso de música" at bounding box center [160, 200] width 5 height 5
click at [183, 103] on body "Inicio Biblioteca PA DELANTE Y PARA ATRÁS Crear Importar Preguntas Frecuentes G…" at bounding box center [238, 124] width 476 height 249
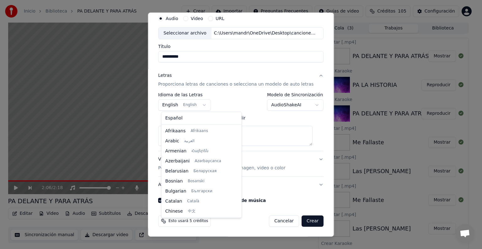
scroll to position [50, 0]
select select "**"
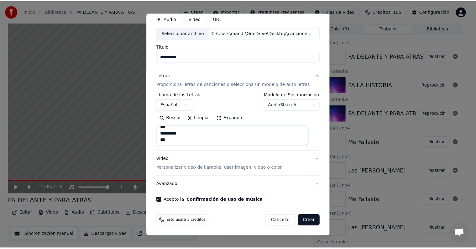
scroll to position [292, 0]
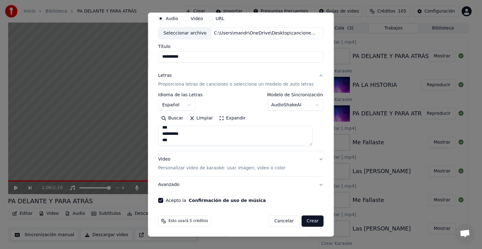
click at [312, 220] on button "Crear" at bounding box center [312, 220] width 22 height 11
select select
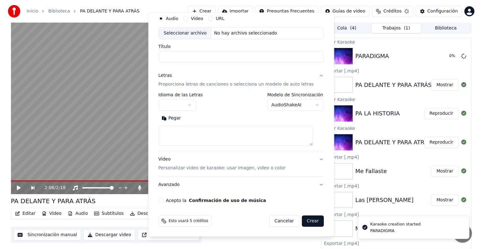
scroll to position [0, 0]
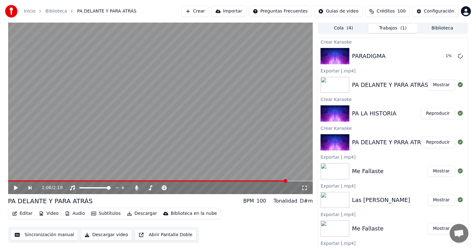
click at [430, 115] on button "Reproducir" at bounding box center [438, 113] width 34 height 11
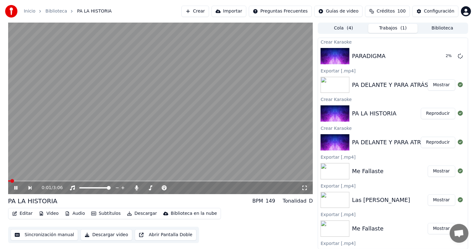
click at [34, 181] on span at bounding box center [160, 180] width 305 height 1
click at [55, 180] on span at bounding box center [160, 180] width 305 height 1
click at [96, 131] on video at bounding box center [160, 108] width 305 height 171
click at [108, 236] on button "Descargar video" at bounding box center [106, 234] width 51 height 11
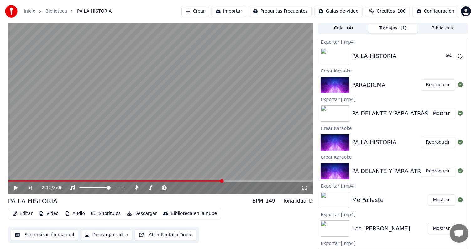
click at [429, 85] on button "Reproducir" at bounding box center [438, 84] width 34 height 11
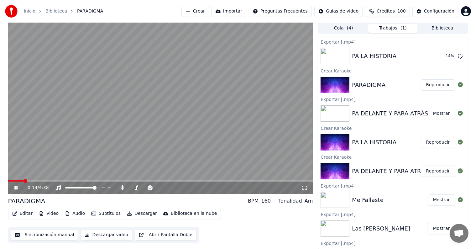
click at [42, 180] on video at bounding box center [160, 108] width 305 height 171
click at [40, 180] on span at bounding box center [160, 180] width 305 height 1
click at [41, 163] on video at bounding box center [160, 108] width 305 height 171
click at [142, 133] on video at bounding box center [160, 108] width 305 height 171
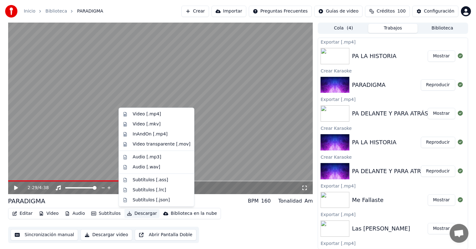
click at [137, 215] on button "Descargar" at bounding box center [141, 213] width 35 height 9
click at [158, 114] on div "Video [.mp4]" at bounding box center [162, 114] width 58 height 6
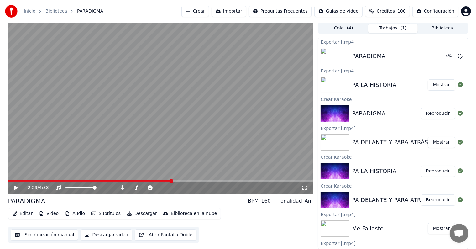
drag, startPoint x: 5, startPoint y: 226, endPoint x: 124, endPoint y: 131, distance: 152.4
click at [5, 226] on div "2:29 / 4:38 PARADIGMA BPM 160 Tonalidad Am Editar Video Audio Subtítulos Descar…" at bounding box center [238, 136] width 470 height 227
click at [209, 9] on button "Crear" at bounding box center [196, 11] width 28 height 11
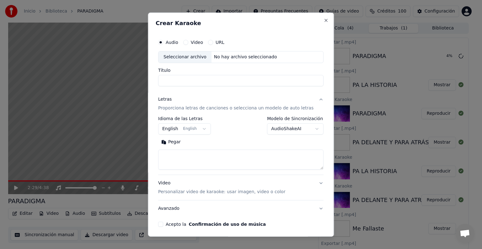
click at [177, 56] on div "Seleccionar archivo" at bounding box center [184, 56] width 53 height 11
click at [213, 77] on input "**********" at bounding box center [240, 80] width 165 height 11
type input "******"
click at [189, 125] on button "English English" at bounding box center [184, 128] width 53 height 11
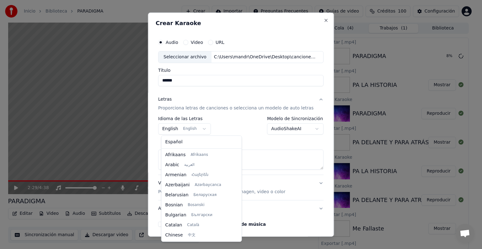
scroll to position [50, 0]
select select "**"
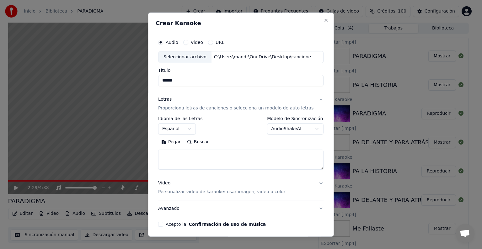
click at [182, 154] on textarea at bounding box center [240, 160] width 165 height 20
paste textarea "**********"
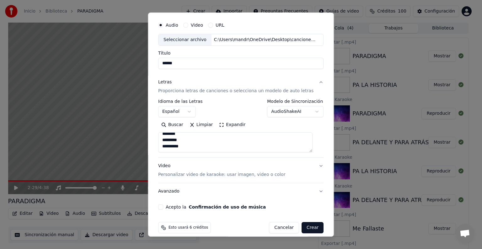
scroll to position [24, 0]
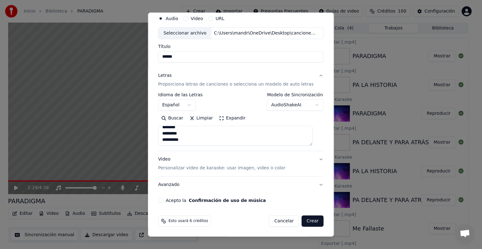
type textarea "**********"
click at [163, 199] on button "Acepto la Confirmación de uso de música" at bounding box center [160, 200] width 5 height 5
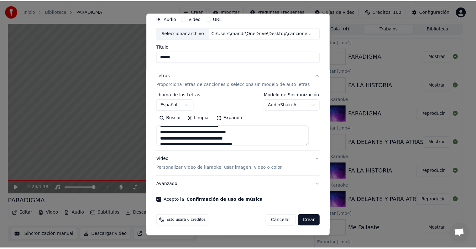
scroll to position [0, 0]
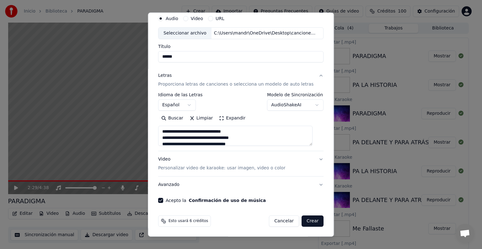
click at [305, 222] on button "Crear" at bounding box center [312, 220] width 22 height 11
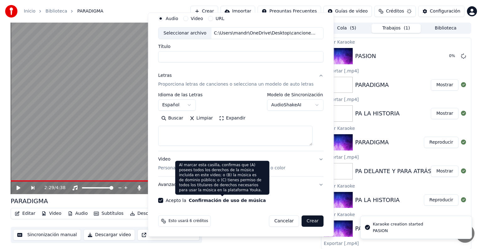
select select
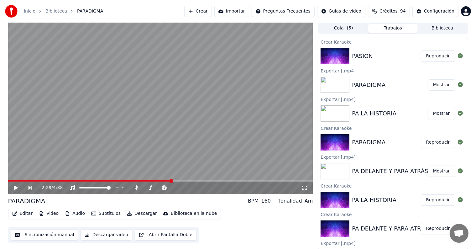
click at [426, 58] on button "Reproducir" at bounding box center [438, 55] width 34 height 11
click at [13, 188] on icon at bounding box center [20, 187] width 15 height 5
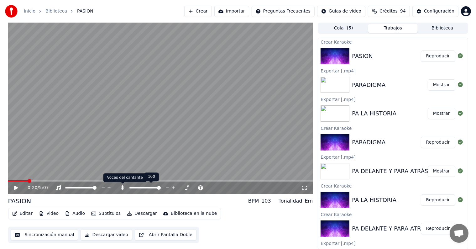
click at [123, 187] on icon at bounding box center [122, 187] width 3 height 5
click at [123, 187] on icon at bounding box center [122, 187] width 6 height 5
click at [106, 156] on video at bounding box center [160, 108] width 305 height 171
drag, startPoint x: 8, startPoint y: 181, endPoint x: 0, endPoint y: 176, distance: 9.2
click at [0, 176] on div "0:23 / 5:07 PASION BPM 103 Tonalidad Em Editar Video Audio Subtítulos Descargar…" at bounding box center [238, 136] width 476 height 227
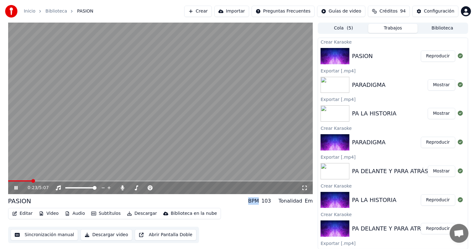
click at [11, 180] on div "0:23 / 5:07" at bounding box center [160, 108] width 305 height 171
click at [11, 181] on span at bounding box center [20, 180] width 24 height 1
click at [14, 187] on icon at bounding box center [16, 188] width 4 height 4
click at [119, 121] on video at bounding box center [160, 108] width 305 height 171
click at [152, 137] on video at bounding box center [160, 108] width 305 height 171
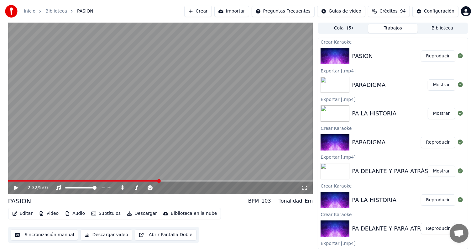
click at [159, 180] on span at bounding box center [160, 180] width 305 height 1
click at [138, 155] on video at bounding box center [160, 108] width 305 height 171
click at [173, 166] on video at bounding box center [160, 108] width 305 height 171
click at [169, 181] on span at bounding box center [160, 180] width 305 height 1
click at [119, 146] on video at bounding box center [160, 108] width 305 height 171
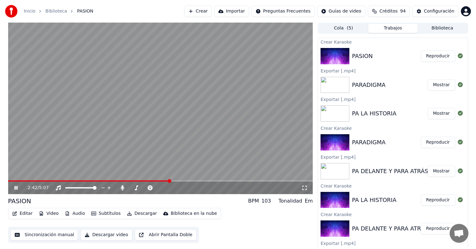
click at [175, 181] on span at bounding box center [160, 180] width 305 height 1
click at [172, 155] on video at bounding box center [160, 108] width 305 height 171
click at [169, 152] on video at bounding box center [160, 108] width 305 height 171
click at [153, 146] on video at bounding box center [160, 108] width 305 height 171
click at [229, 180] on span at bounding box center [160, 180] width 305 height 1
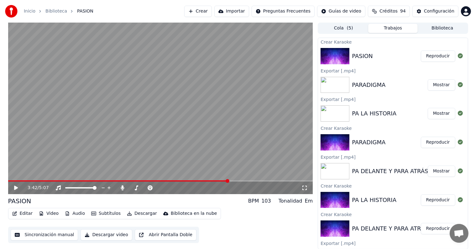
click at [198, 138] on video at bounding box center [160, 108] width 305 height 171
click at [213, 138] on video at bounding box center [160, 108] width 305 height 171
click at [267, 180] on span at bounding box center [160, 180] width 305 height 1
click at [237, 150] on video at bounding box center [160, 108] width 305 height 171
click at [279, 181] on span at bounding box center [160, 180] width 305 height 1
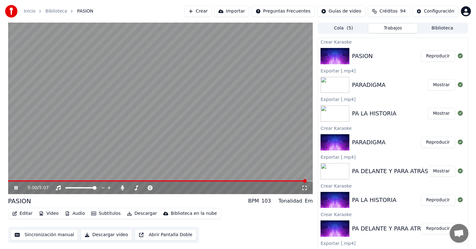
click at [137, 133] on video at bounding box center [160, 108] width 305 height 171
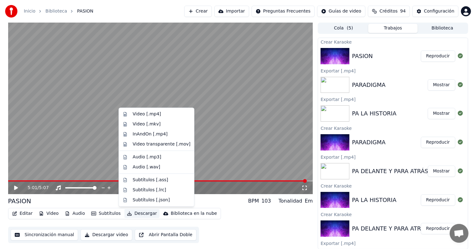
click at [130, 214] on button "Descargar" at bounding box center [141, 213] width 35 height 9
click at [149, 113] on div "Video [.mp4]" at bounding box center [147, 114] width 28 height 6
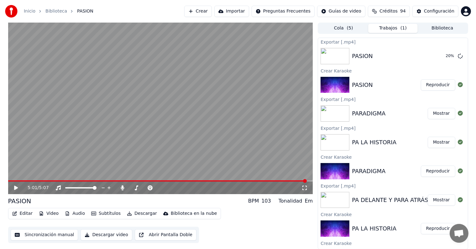
drag, startPoint x: 137, startPoint y: 204, endPoint x: 137, endPoint y: 194, distance: 10.0
click at [137, 204] on div "PASION BPM 103 Tonalidad Em" at bounding box center [160, 201] width 305 height 9
click at [213, 199] on div "PASION BPM 103 Tonalidad Em" at bounding box center [160, 201] width 305 height 9
click at [212, 13] on button "Crear" at bounding box center [198, 11] width 28 height 11
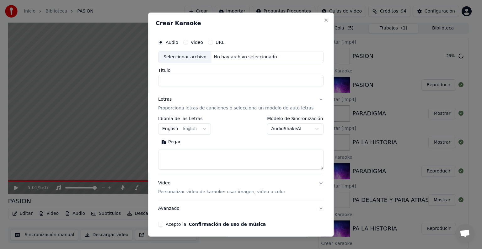
click at [196, 77] on input "Título" at bounding box center [240, 80] width 165 height 11
click at [196, 54] on div "Seleccionar archivo" at bounding box center [184, 56] width 53 height 11
type input "**********"
click at [227, 81] on input "**********" at bounding box center [240, 80] width 165 height 11
click at [186, 125] on button "English English" at bounding box center [184, 128] width 53 height 11
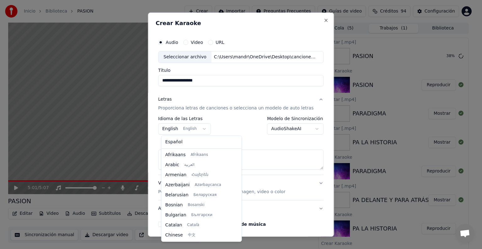
scroll to position [50, 0]
select select "**"
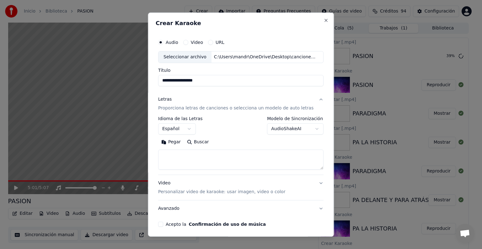
click at [192, 161] on textarea at bounding box center [240, 160] width 165 height 20
click at [173, 143] on button "Pegar" at bounding box center [171, 142] width 26 height 10
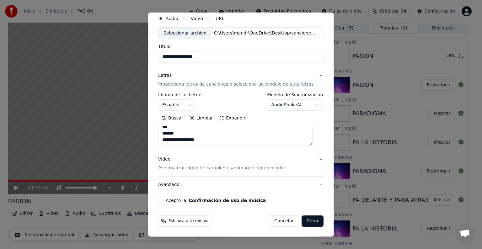
click at [163, 202] on button "Acepto la Confirmación de uso de música" at bounding box center [160, 200] width 5 height 5
click at [311, 219] on button "Crear" at bounding box center [312, 220] width 22 height 11
type textarea "**********"
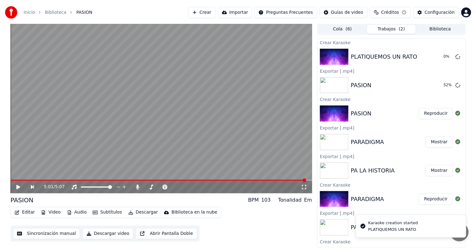
scroll to position [0, 0]
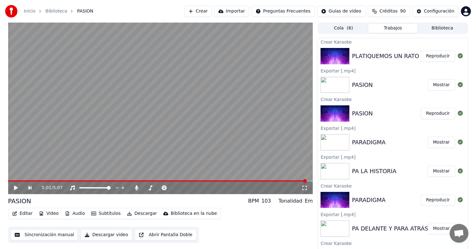
click at [430, 56] on button "Reproducir" at bounding box center [438, 55] width 34 height 11
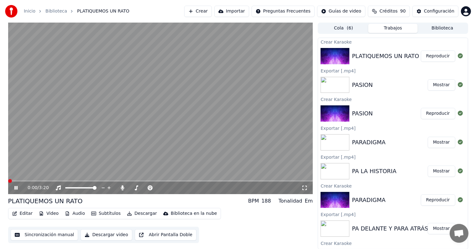
click at [75, 140] on video at bounding box center [160, 108] width 305 height 171
click at [431, 58] on button "Reproducir" at bounding box center [438, 55] width 34 height 11
click at [162, 137] on video at bounding box center [160, 108] width 305 height 171
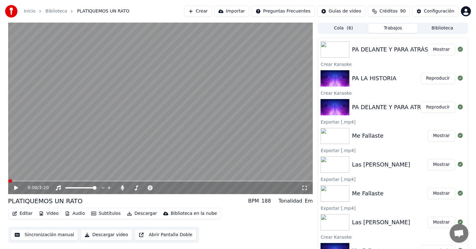
scroll to position [251, 0]
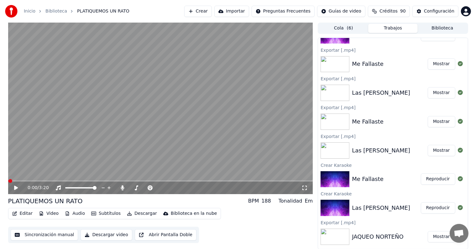
drag, startPoint x: 102, startPoint y: 205, endPoint x: 110, endPoint y: 204, distance: 8.5
click at [102, 205] on div "PLATIQUEMOS UN RATO BPM 188 Tonalidad Em" at bounding box center [160, 201] width 305 height 9
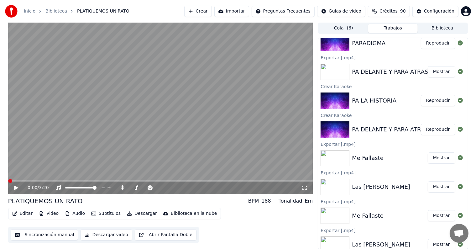
scroll to position [125, 0]
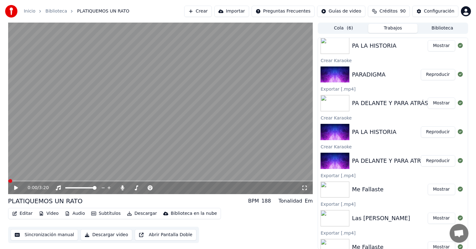
click at [61, 201] on div "PLATIQUEMOS UN RATO" at bounding box center [45, 201] width 75 height 9
click at [117, 103] on video at bounding box center [160, 108] width 305 height 171
click at [43, 180] on span at bounding box center [160, 180] width 305 height 1
click at [38, 180] on span at bounding box center [26, 180] width 36 height 1
click at [159, 166] on video at bounding box center [160, 108] width 305 height 171
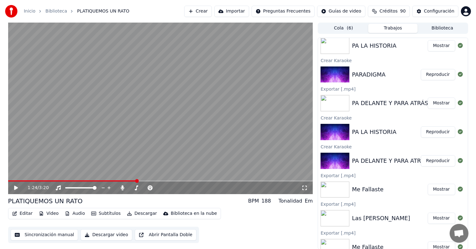
click at [158, 181] on span at bounding box center [160, 180] width 305 height 1
click at [171, 180] on span at bounding box center [160, 180] width 305 height 1
click at [184, 125] on video at bounding box center [160, 108] width 305 height 171
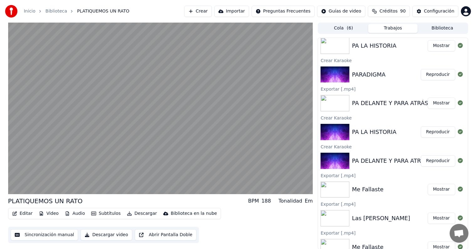
click at [181, 115] on video at bounding box center [160, 108] width 305 height 171
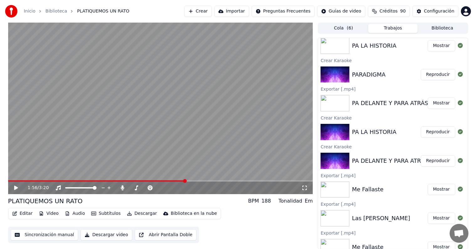
click at [172, 119] on video at bounding box center [160, 108] width 305 height 171
click at [164, 123] on video at bounding box center [160, 108] width 305 height 171
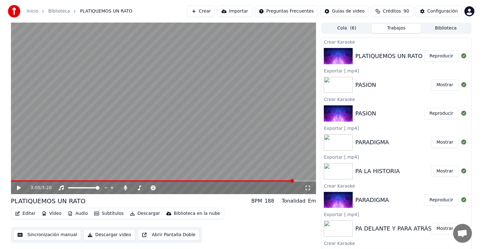
scroll to position [0, 0]
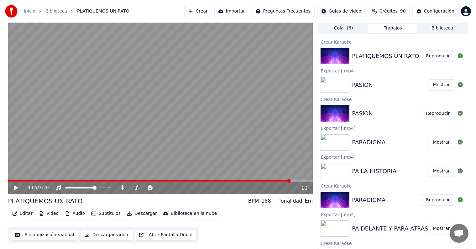
click at [134, 211] on button "Descargar" at bounding box center [141, 213] width 35 height 9
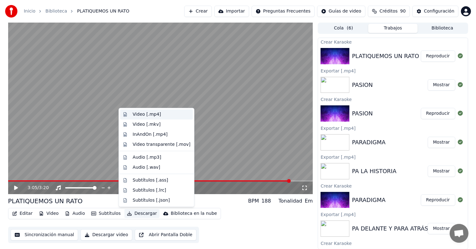
click at [150, 115] on div "Video [.mp4]" at bounding box center [147, 114] width 28 height 6
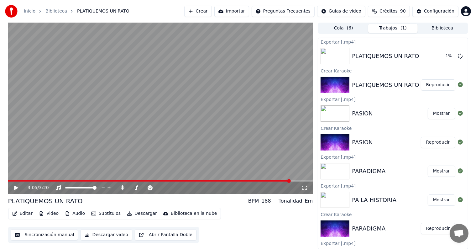
click at [113, 201] on div "PLATIQUEMOS UN RATO BPM 188 Tonalidad Em" at bounding box center [160, 201] width 305 height 9
click at [211, 10] on button "Crear" at bounding box center [198, 11] width 28 height 11
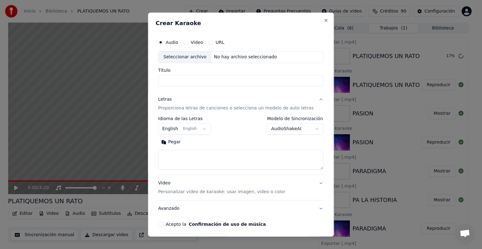
click at [192, 56] on div "Seleccionar archivo" at bounding box center [184, 56] width 53 height 11
type input "**********"
click at [197, 127] on body "Inicio Biblioteca PLATIQUEMOS UN RATO Crear Importar Preguntas Frecuentes Guías…" at bounding box center [238, 124] width 476 height 249
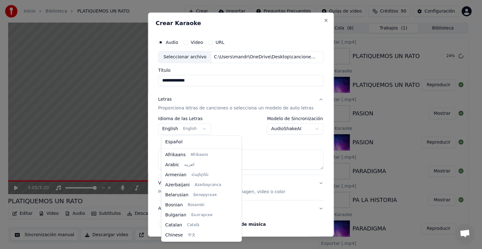
scroll to position [50, 0]
select select "**"
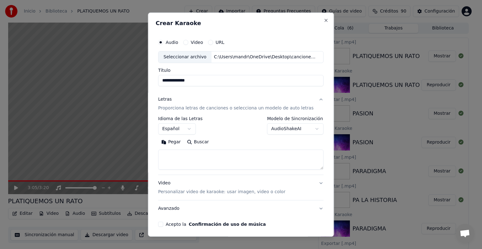
click at [192, 156] on textarea at bounding box center [240, 160] width 165 height 20
click at [178, 154] on textarea at bounding box center [240, 160] width 165 height 20
paste textarea "**********"
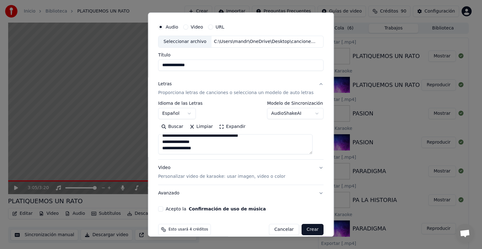
scroll to position [24, 0]
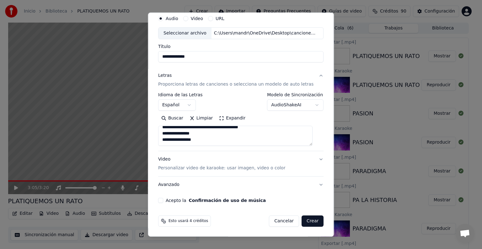
type textarea "**********"
click at [156, 186] on div "**********" at bounding box center [241, 125] width 186 height 224
click at [159, 205] on form "**********" at bounding box center [241, 119] width 170 height 219
click at [160, 201] on div "**********" at bounding box center [241, 108] width 170 height 196
click at [163, 201] on button "Acepto la Confirmación de uso de música" at bounding box center [160, 200] width 5 height 5
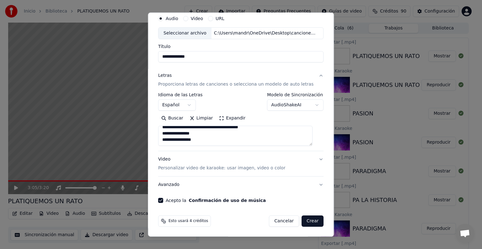
click at [305, 216] on button "Crear" at bounding box center [312, 220] width 22 height 11
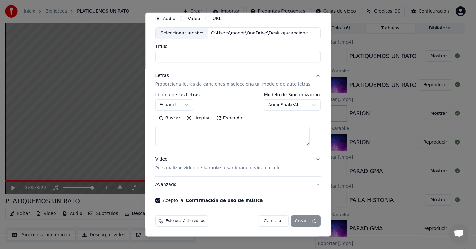
select select
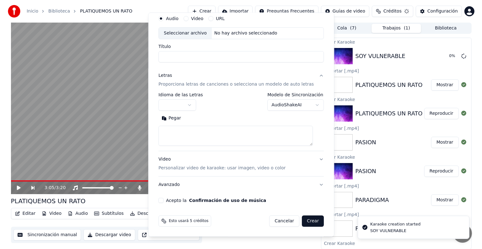
scroll to position [0, 0]
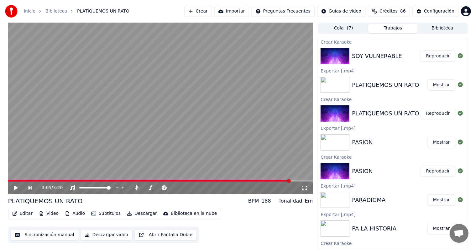
click at [430, 57] on button "Reproducir" at bounding box center [438, 55] width 34 height 11
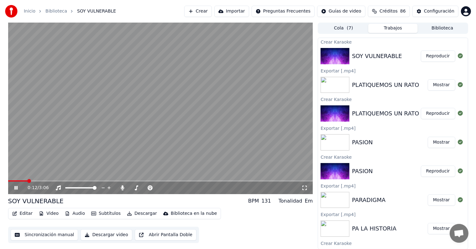
click at [28, 181] on span at bounding box center [160, 180] width 305 height 1
click at [174, 188] on span at bounding box center [173, 188] width 4 height 4
click at [158, 189] on span at bounding box center [159, 188] width 4 height 4
drag, startPoint x: 168, startPoint y: 187, endPoint x: 200, endPoint y: 189, distance: 32.1
click at [200, 189] on div at bounding box center [178, 188] width 50 height 6
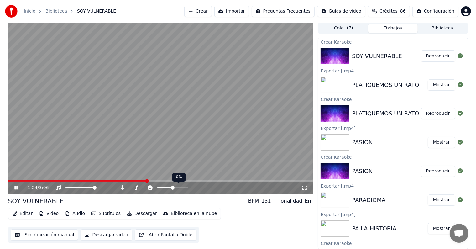
click at [173, 187] on span at bounding box center [173, 188] width 4 height 4
click at [174, 181] on span at bounding box center [160, 180] width 305 height 1
click at [196, 152] on video at bounding box center [160, 108] width 305 height 171
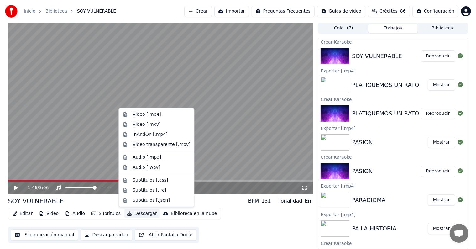
click at [135, 213] on button "Descargar" at bounding box center [141, 213] width 35 height 9
click at [139, 115] on div "Video [.mp4]" at bounding box center [147, 114] width 28 height 6
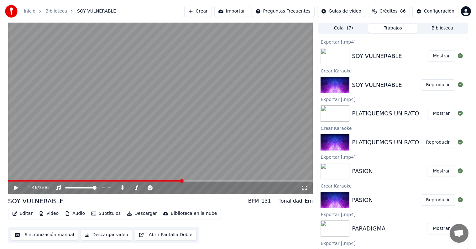
click at [212, 6] on button "Crear" at bounding box center [198, 11] width 28 height 11
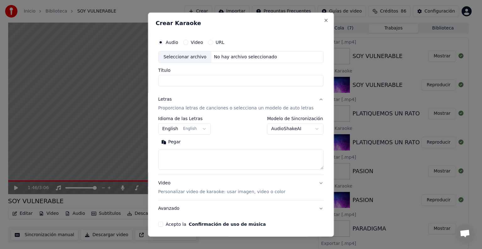
click at [208, 58] on div "Seleccionar archivo" at bounding box center [184, 56] width 53 height 11
type input "**********"
click at [190, 156] on textarea at bounding box center [240, 160] width 165 height 20
paste textarea "**********"
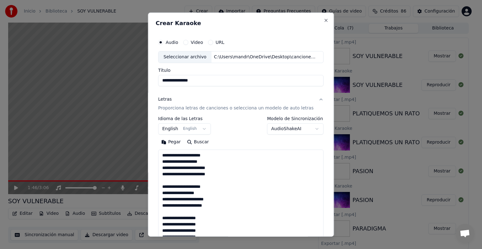
scroll to position [409, 0]
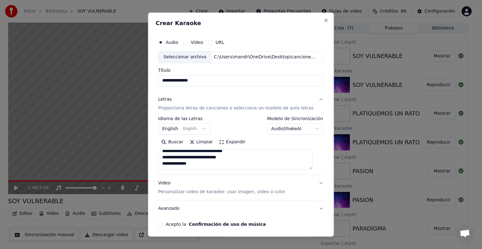
type textarea "**********"
click at [184, 127] on body "Inicio Biblioteca SOY VULNERABLE Crear Importar Preguntas Frecuentes Guías de v…" at bounding box center [238, 124] width 476 height 249
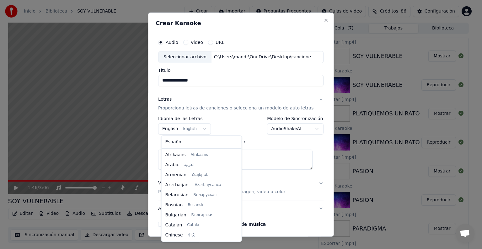
scroll to position [50, 0]
select select "**"
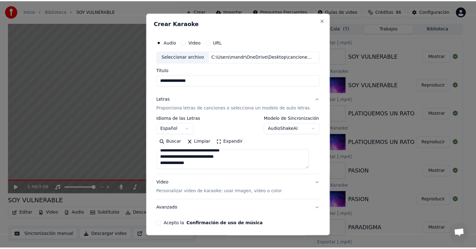
scroll to position [24, 0]
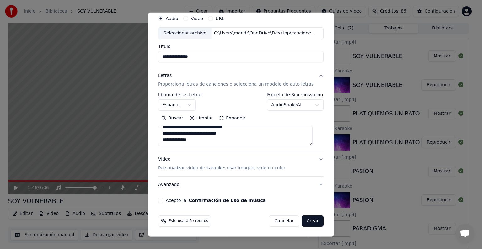
click at [163, 199] on button "Acepto la Confirmación de uso de música" at bounding box center [160, 200] width 5 height 5
click at [304, 218] on button "Crear" at bounding box center [312, 220] width 22 height 11
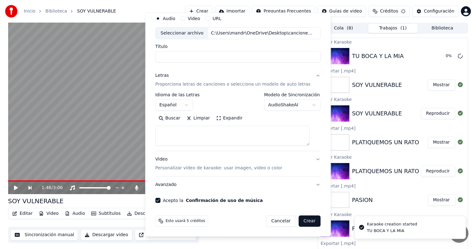
select select
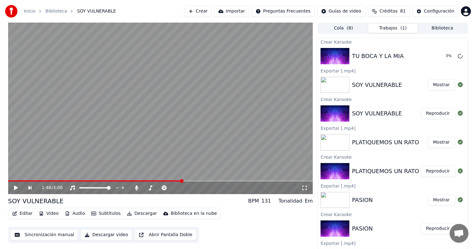
drag, startPoint x: 260, startPoint y: 232, endPoint x: 428, endPoint y: 46, distance: 250.2
click at [260, 232] on div "Editar Video Audio Subtítulos Descargar Biblioteca en la nube Sincronización ma…" at bounding box center [160, 225] width 305 height 35
click at [434, 29] on button "Biblioteca" at bounding box center [443, 28] width 50 height 9
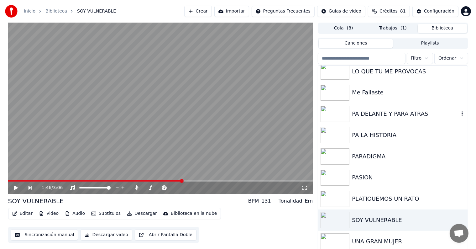
scroll to position [282, 0]
click at [393, 236] on div "UNA GRAN MUJER" at bounding box center [393, 240] width 150 height 21
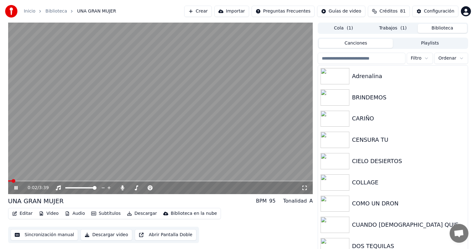
click at [147, 116] on video at bounding box center [160, 108] width 305 height 171
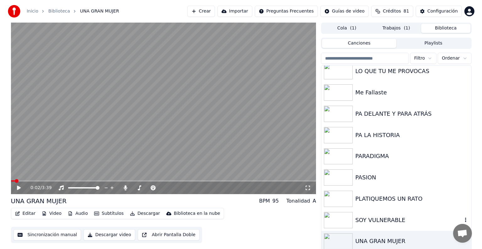
scroll to position [282, 0]
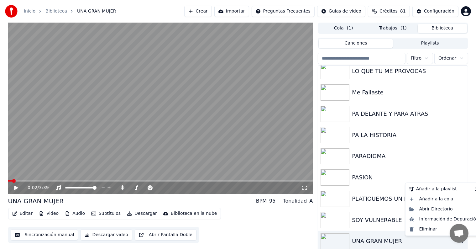
click at [459, 243] on icon "button" at bounding box center [462, 240] width 6 height 5
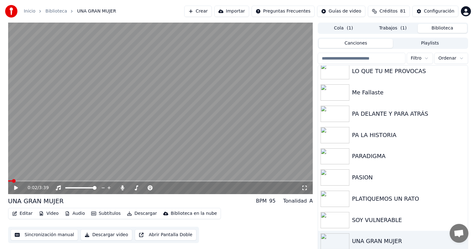
click at [23, 216] on button "Editar" at bounding box center [22, 213] width 25 height 9
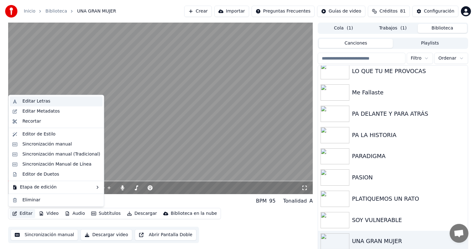
click at [31, 99] on div "Editar Letras" at bounding box center [36, 101] width 28 height 6
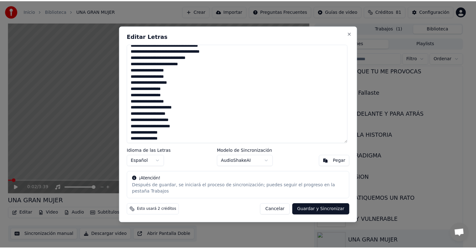
scroll to position [0, 0]
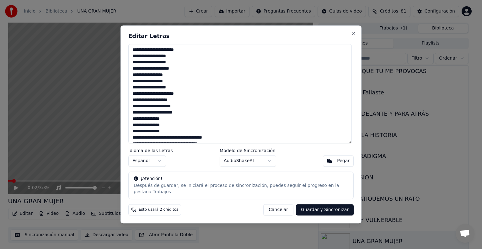
drag, startPoint x: 189, startPoint y: 141, endPoint x: 126, endPoint y: 38, distance: 120.7
click at [126, 38] on div "Editar Letras Idioma de las Letras Español Modelo de Sincronización AudioShakeA…" at bounding box center [240, 124] width 241 height 198
click at [283, 208] on button "Cancelar" at bounding box center [278, 209] width 30 height 11
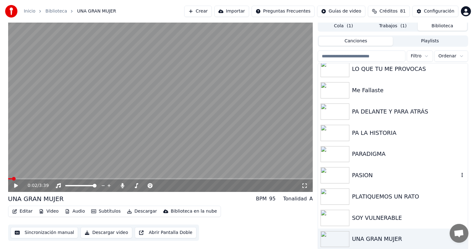
scroll to position [3, 0]
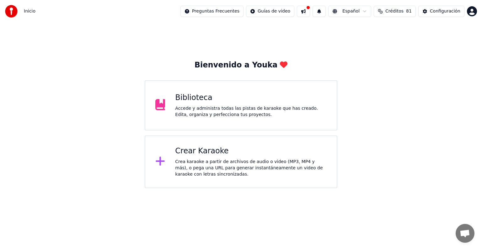
click at [202, 105] on div "Accede y administra todas las pistas de karaoke que has creado. Edita, organiza…" at bounding box center [250, 111] width 151 height 13
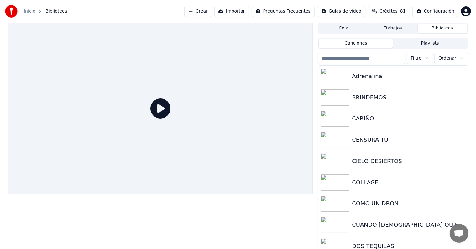
click at [380, 35] on div "Cola Trabajos Biblioteca Canciones Playlists Filtro Ordenar Adrenalina BRINDEMO…" at bounding box center [393, 137] width 150 height 229
click at [386, 29] on button "Trabajos" at bounding box center [393, 28] width 50 height 9
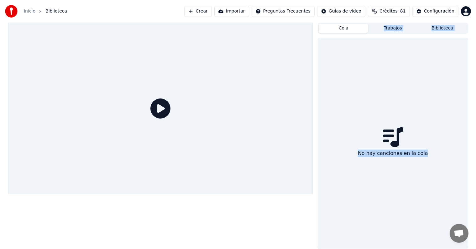
click at [357, 28] on button "Cola" at bounding box center [344, 28] width 50 height 9
click at [430, 34] on div "Cola Trabajos Biblioteca" at bounding box center [393, 28] width 150 height 11
click at [436, 31] on button "Biblioteca" at bounding box center [443, 28] width 50 height 9
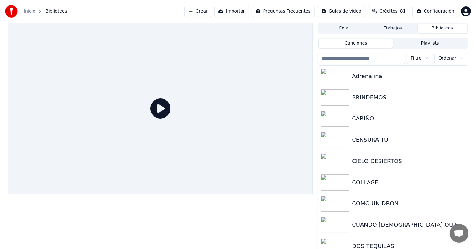
click at [419, 45] on button "Playlists" at bounding box center [430, 43] width 74 height 9
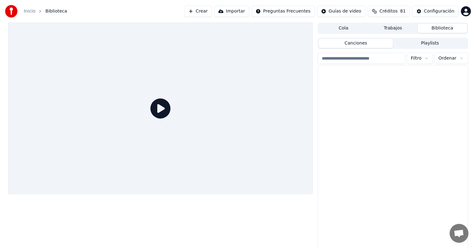
click at [372, 46] on button "Canciones" at bounding box center [356, 43] width 74 height 9
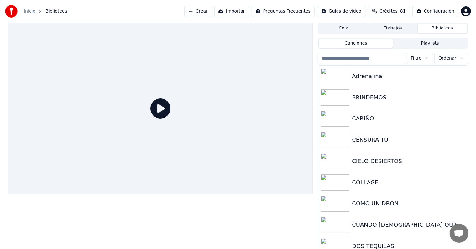
click at [430, 59] on html "Inicio Biblioteca Crear Importar Preguntas Frecuentes Guías de video Créditos 8…" at bounding box center [238, 124] width 476 height 249
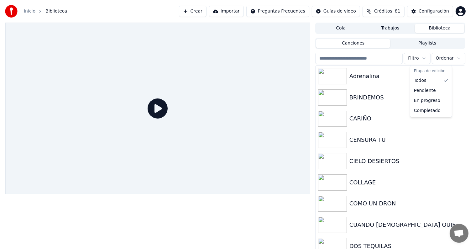
click at [445, 60] on html "Inicio Biblioteca Crear Importar Preguntas Frecuentes Guías de video Créditos 8…" at bounding box center [238, 124] width 476 height 249
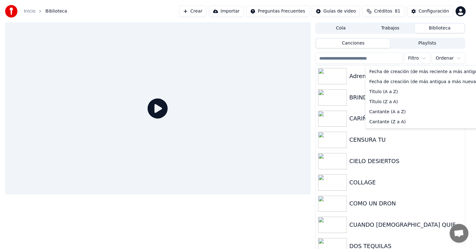
click at [445, 60] on html "Inicio Biblioteca Crear Importar Preguntas Frecuentes Guías de video Créditos 8…" at bounding box center [238, 124] width 476 height 249
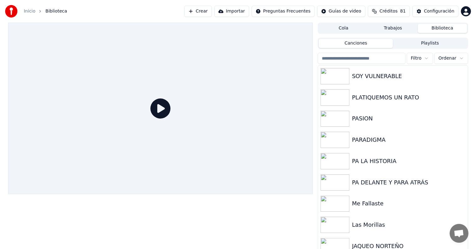
click at [125, 179] on div at bounding box center [160, 108] width 305 height 171
click at [208, 14] on button "Crear" at bounding box center [198, 11] width 28 height 11
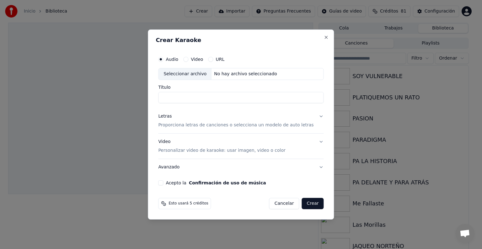
click at [193, 75] on div "Seleccionar archivo" at bounding box center [184, 73] width 53 height 11
type input "**********"
click at [249, 112] on button "Letras Proporciona letras de canciones o selecciona un modelo de auto letras" at bounding box center [240, 120] width 165 height 25
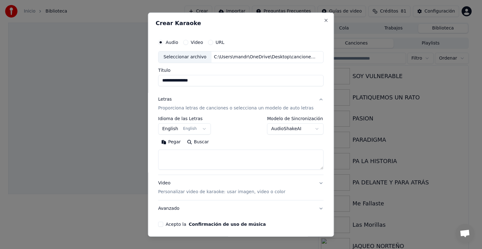
click at [196, 124] on button "English English" at bounding box center [184, 128] width 53 height 11
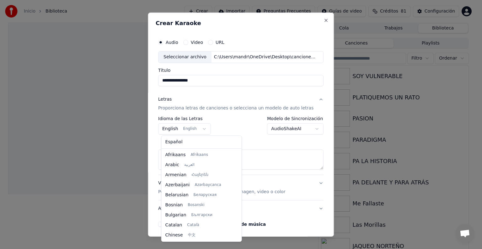
scroll to position [50, 0]
select select "**"
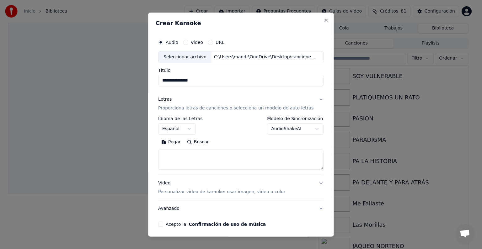
click at [214, 153] on textarea at bounding box center [240, 160] width 165 height 20
paste textarea "**********"
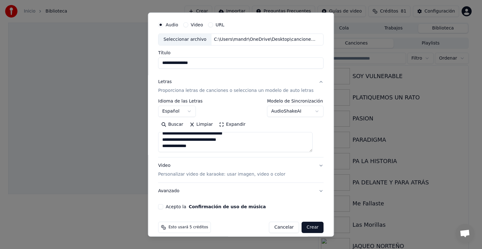
scroll to position [24, 0]
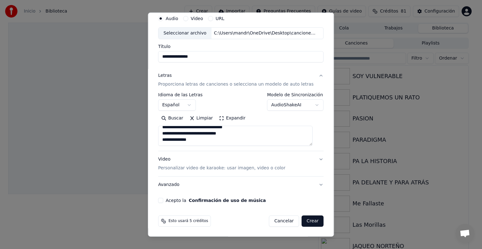
type textarea "**********"
click at [163, 201] on button "Acepto la Confirmación de uso de música" at bounding box center [160, 200] width 5 height 5
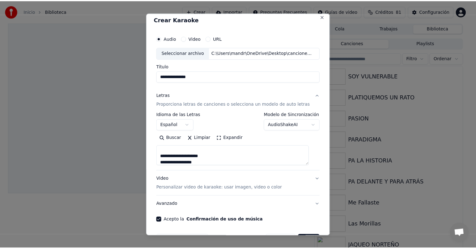
scroll to position [0, 0]
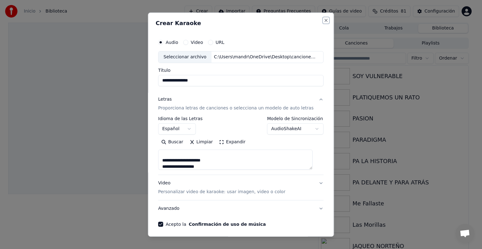
click at [324, 19] on button "Close" at bounding box center [326, 20] width 5 height 5
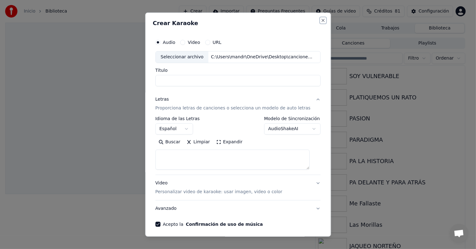
select select
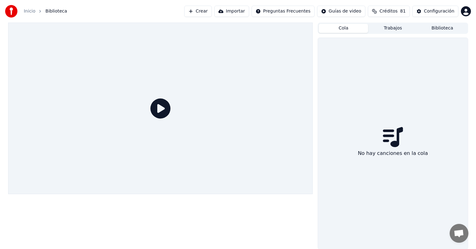
click at [337, 28] on button "Cola" at bounding box center [344, 28] width 50 height 9
click at [444, 31] on button "Biblioteca" at bounding box center [443, 28] width 50 height 9
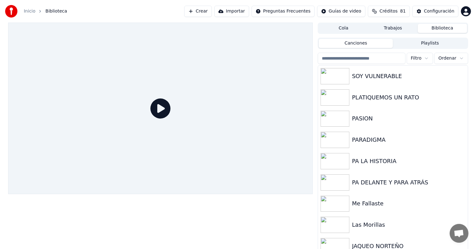
click at [208, 13] on button "Crear" at bounding box center [198, 11] width 28 height 11
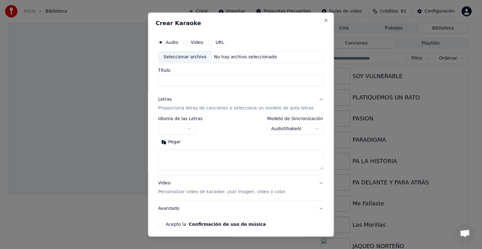
click at [181, 53] on div "Seleccionar archivo" at bounding box center [184, 56] width 53 height 11
type input "**********"
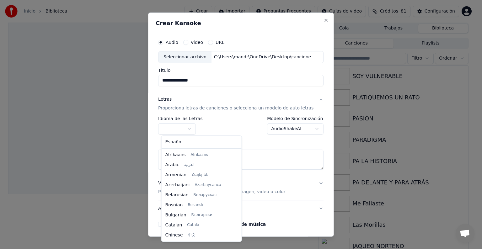
click at [189, 130] on body "**********" at bounding box center [238, 124] width 476 height 249
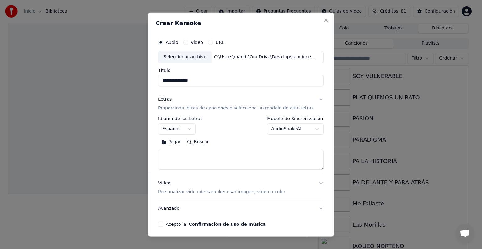
click at [188, 153] on textarea at bounding box center [240, 160] width 165 height 20
paste textarea "**********"
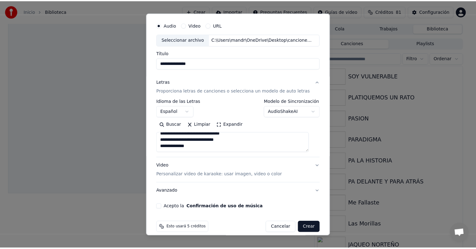
scroll to position [24, 0]
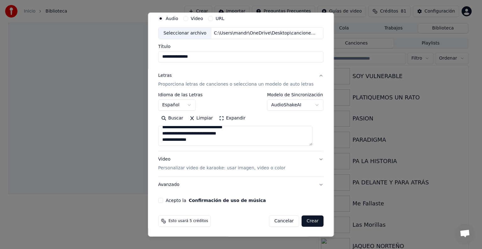
type textarea "**********"
click at [163, 199] on button "Acepto la Confirmación de uso de música" at bounding box center [160, 200] width 5 height 5
click at [306, 218] on button "Crear" at bounding box center [312, 220] width 22 height 11
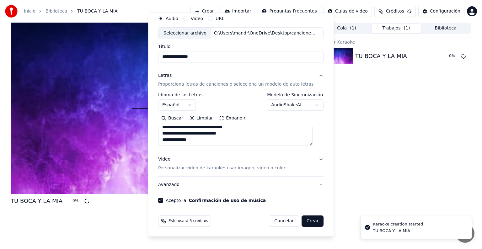
select select
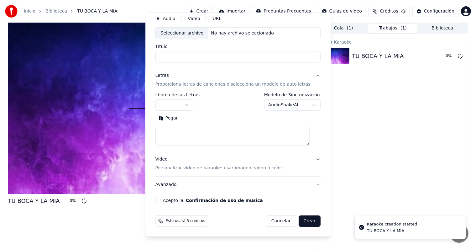
scroll to position [0, 0]
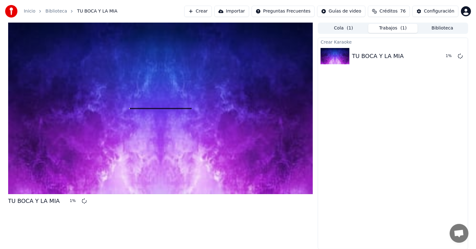
click at [212, 15] on button "Crear" at bounding box center [198, 11] width 28 height 11
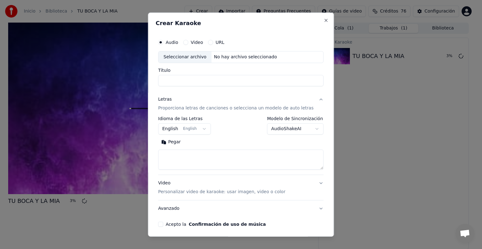
click at [312, 21] on h2 "Crear Karaoke" at bounding box center [241, 23] width 170 height 6
click at [324, 22] on button "Close" at bounding box center [326, 20] width 5 height 5
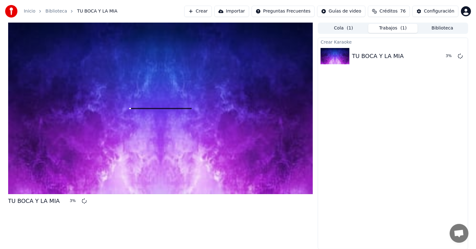
click at [431, 30] on button "Biblioteca" at bounding box center [443, 28] width 50 height 9
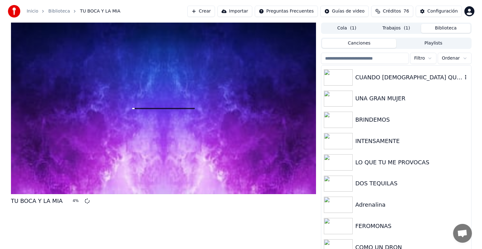
scroll to position [282, 0]
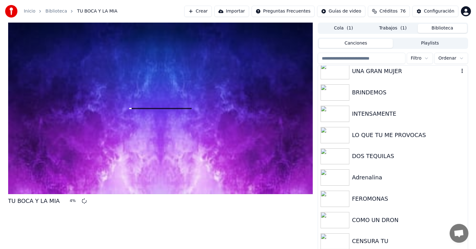
click at [459, 72] on icon "button" at bounding box center [462, 70] width 6 height 5
click at [362, 71] on div "UNA GRAN MUJER" at bounding box center [405, 71] width 107 height 9
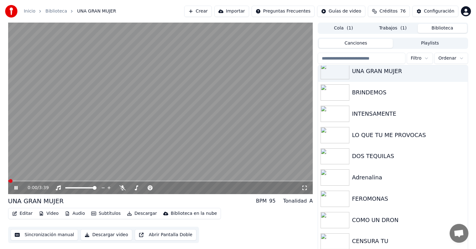
click at [26, 215] on button "Editar" at bounding box center [22, 213] width 25 height 9
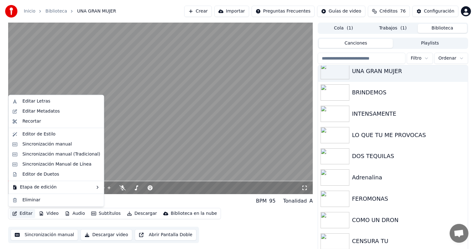
click at [140, 122] on video at bounding box center [160, 108] width 305 height 171
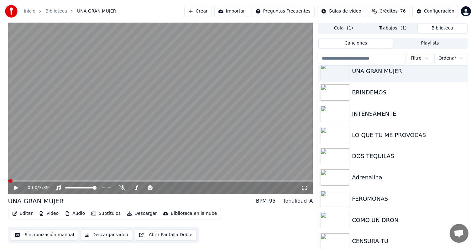
click at [29, 212] on button "Editar" at bounding box center [22, 213] width 25 height 9
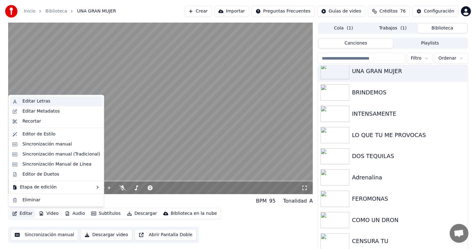
click at [40, 104] on div "Editar Letras" at bounding box center [36, 101] width 28 height 6
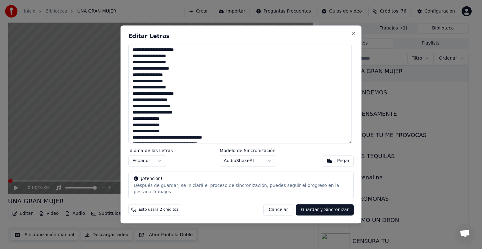
drag, startPoint x: 148, startPoint y: 143, endPoint x: 133, endPoint y: 53, distance: 90.9
click at [133, 53] on textarea at bounding box center [239, 93] width 223 height 99
click at [352, 36] on button "Close" at bounding box center [353, 33] width 5 height 5
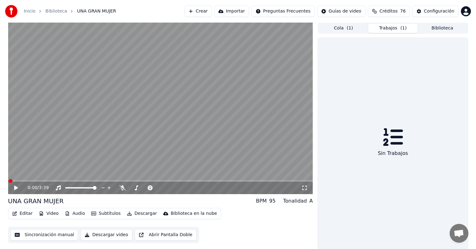
click at [388, 31] on button "Trabajos ( 1 )" at bounding box center [393, 28] width 50 height 9
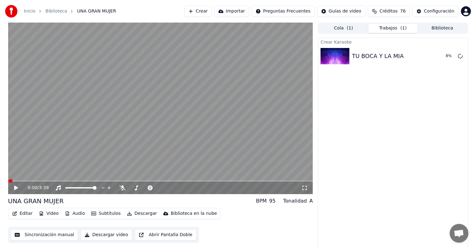
click at [351, 28] on span "( 1 )" at bounding box center [350, 28] width 6 height 6
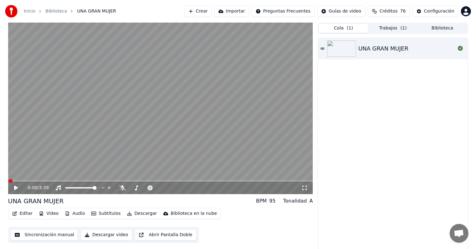
click at [203, 7] on button "Crear" at bounding box center [198, 11] width 28 height 11
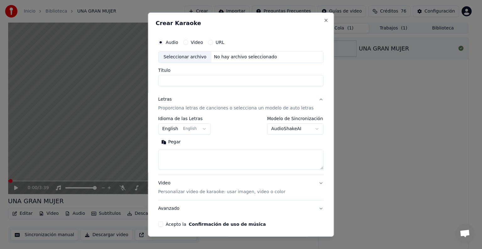
click at [188, 56] on div "Seleccionar archivo" at bounding box center [184, 56] width 53 height 11
type input "**********"
click at [198, 160] on textarea at bounding box center [240, 160] width 165 height 20
paste textarea "**********"
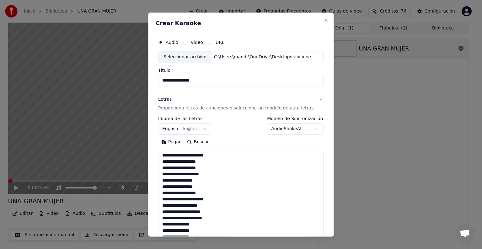
scroll to position [240, 0]
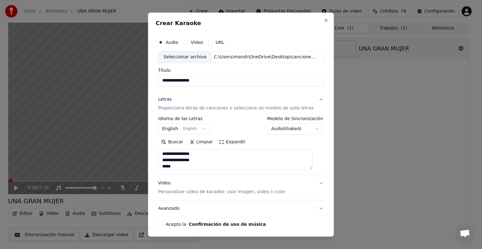
type textarea "**********"
click at [217, 84] on input "**********" at bounding box center [240, 80] width 165 height 11
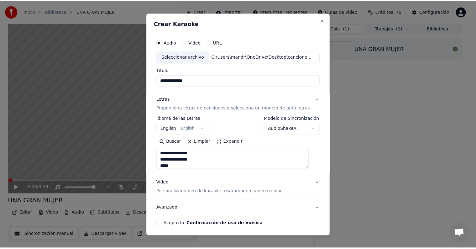
scroll to position [24, 0]
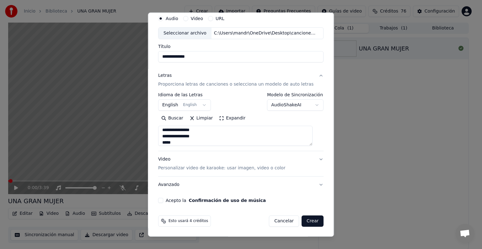
type input "**********"
click at [164, 203] on div "**********" at bounding box center [241, 108] width 170 height 196
click at [163, 200] on button "Acepto la Confirmación de uso de música" at bounding box center [160, 200] width 5 height 5
click at [301, 220] on button "Crear" at bounding box center [312, 220] width 22 height 11
select select "**"
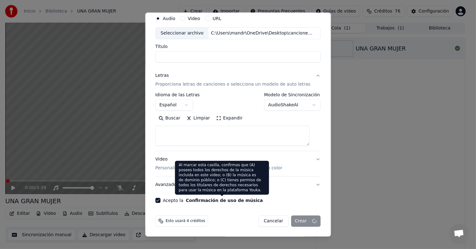
select select
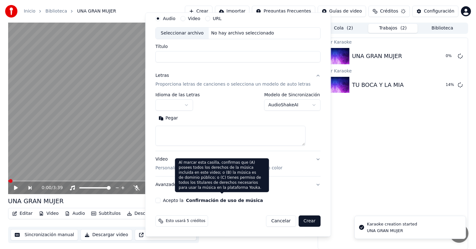
scroll to position [0, 0]
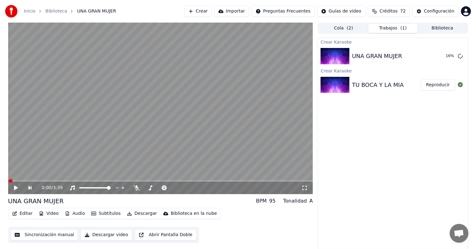
click at [432, 83] on button "Reproducir" at bounding box center [438, 84] width 34 height 11
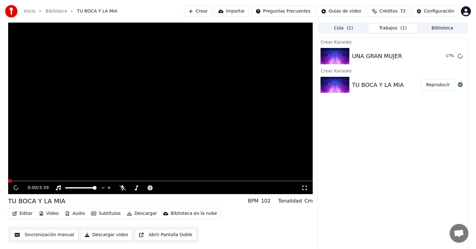
click at [441, 87] on button "Reproducir" at bounding box center [438, 84] width 34 height 11
click at [152, 128] on video at bounding box center [160, 108] width 305 height 171
click at [15, 187] on icon at bounding box center [20, 187] width 15 height 5
click at [438, 85] on button "Reproducir" at bounding box center [438, 84] width 34 height 11
click at [440, 30] on button "Biblioteca" at bounding box center [443, 28] width 50 height 9
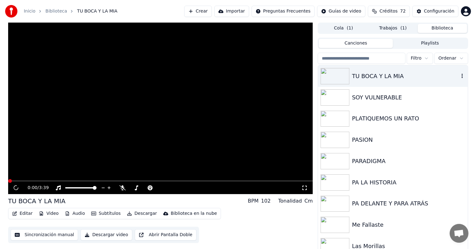
click at [399, 79] on div "TU BOCA Y LA MIA" at bounding box center [405, 76] width 107 height 9
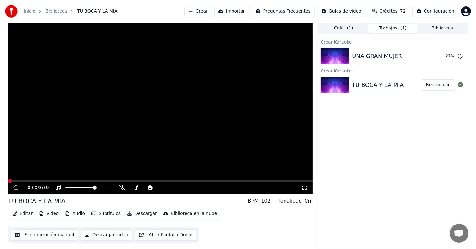
click at [384, 30] on button "Trabajos ( 1 )" at bounding box center [393, 28] width 50 height 9
click at [219, 111] on video at bounding box center [160, 108] width 305 height 171
click at [45, 180] on span at bounding box center [160, 180] width 305 height 1
click at [119, 188] on div "0:28 / 3:39" at bounding box center [165, 188] width 274 height 6
click at [122, 188] on icon at bounding box center [122, 187] width 6 height 5
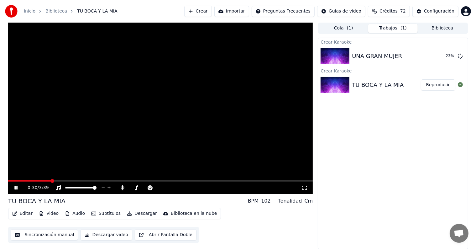
click at [13, 189] on icon at bounding box center [20, 187] width 15 height 5
click at [285, 180] on video at bounding box center [160, 108] width 305 height 171
click at [286, 182] on div "0:31 / 3:39" at bounding box center [160, 188] width 305 height 13
click at [287, 181] on span at bounding box center [160, 180] width 305 height 1
click at [298, 181] on span at bounding box center [160, 180] width 305 height 1
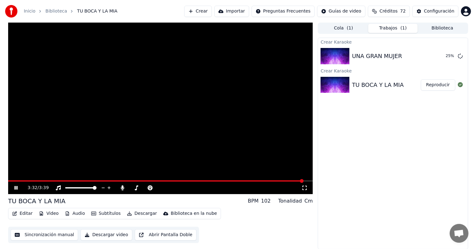
click at [309, 181] on span at bounding box center [160, 180] width 305 height 1
click at [14, 189] on icon at bounding box center [20, 187] width 15 height 5
click at [430, 30] on button "Biblioteca" at bounding box center [443, 28] width 50 height 9
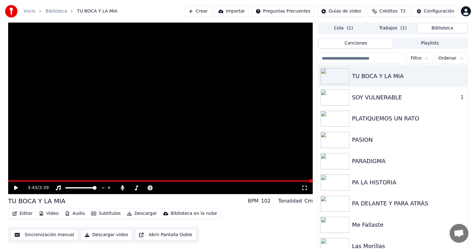
click at [386, 96] on div "SOY VULNERABLE" at bounding box center [405, 97] width 107 height 9
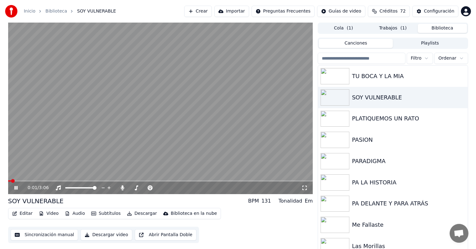
click at [25, 180] on span at bounding box center [160, 180] width 305 height 1
click at [41, 180] on span at bounding box center [160, 180] width 305 height 1
click at [358, 80] on div "TU BOCA Y LA MIA" at bounding box center [405, 76] width 107 height 9
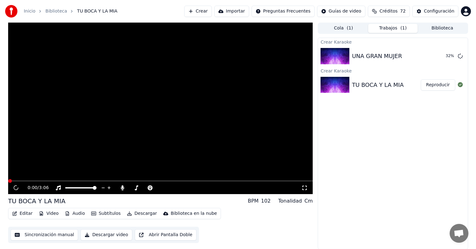
click at [388, 27] on button "Trabajos ( 1 )" at bounding box center [393, 28] width 50 height 9
click at [439, 60] on button "Reproducir" at bounding box center [438, 55] width 34 height 11
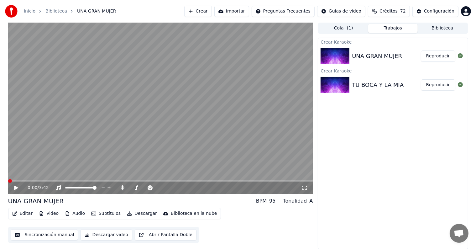
click at [40, 161] on video at bounding box center [160, 108] width 305 height 171
click at [80, 171] on video at bounding box center [160, 108] width 305 height 171
click at [105, 235] on button "Descargar video" at bounding box center [106, 234] width 51 height 11
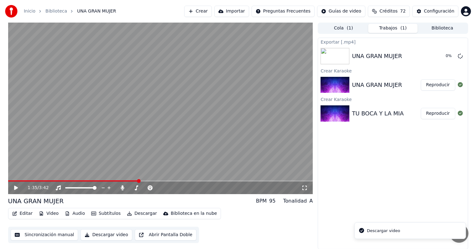
click at [438, 114] on button "Reproducir" at bounding box center [438, 113] width 34 height 11
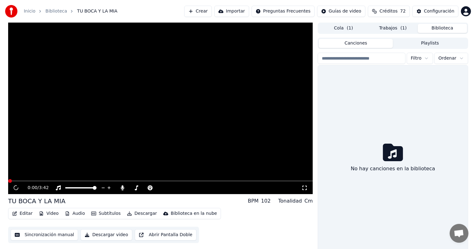
click at [439, 29] on button "Biblioteca" at bounding box center [443, 28] width 50 height 9
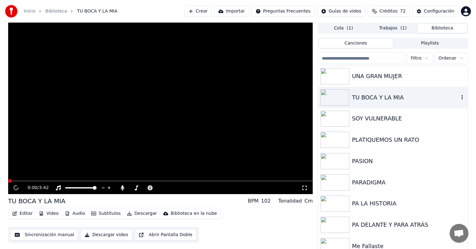
click at [459, 98] on icon "button" at bounding box center [462, 97] width 6 height 5
drag, startPoint x: 70, startPoint y: 157, endPoint x: 56, endPoint y: 170, distance: 19.3
click at [70, 156] on video at bounding box center [160, 108] width 305 height 171
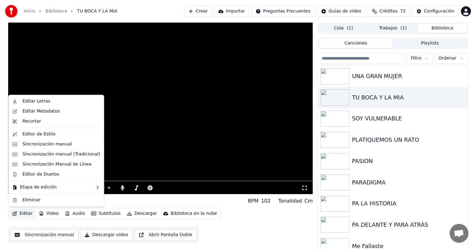
click at [29, 213] on button "Editar" at bounding box center [22, 213] width 25 height 9
click at [57, 145] on div "Sincronización manual" at bounding box center [47, 144] width 50 height 6
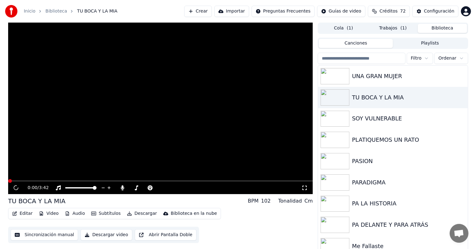
click at [389, 30] on button "Trabajos ( 1 )" at bounding box center [393, 28] width 50 height 9
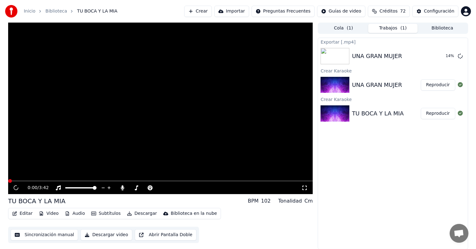
click at [353, 29] on button "Cola ( 1 )" at bounding box center [344, 28] width 50 height 9
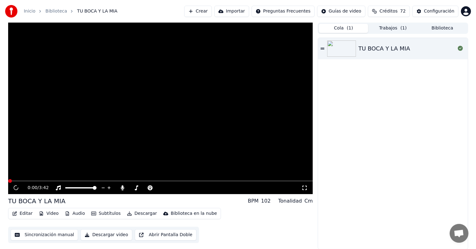
click at [323, 49] on icon at bounding box center [323, 48] width 4 height 4
click at [22, 215] on button "Editar" at bounding box center [22, 213] width 25 height 9
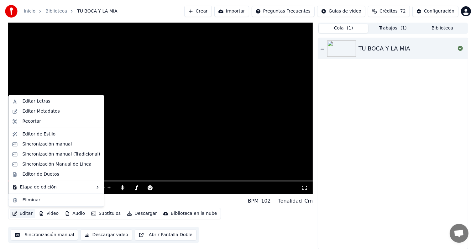
click at [114, 202] on div "TU BOCA Y LA MIA BPM 102 Tonalidad Cm" at bounding box center [160, 201] width 305 height 9
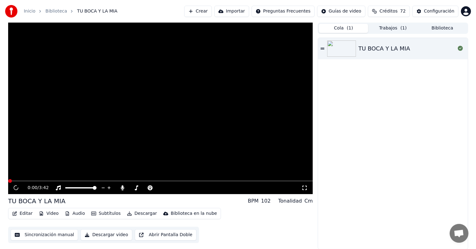
click at [245, 134] on video at bounding box center [160, 108] width 305 height 171
click at [244, 131] on video at bounding box center [160, 108] width 305 height 171
click at [384, 27] on button "Trabajos ( 1 )" at bounding box center [393, 28] width 50 height 9
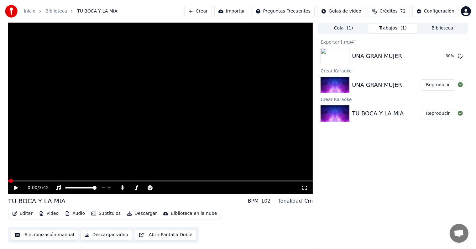
click at [433, 26] on button "Biblioteca" at bounding box center [443, 28] width 50 height 9
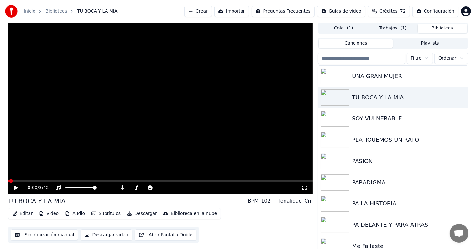
click at [372, 32] on button "Trabajos ( 1 )" at bounding box center [393, 28] width 50 height 9
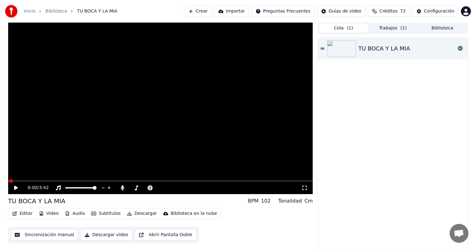
click at [346, 29] on button "Cola ( 1 )" at bounding box center [344, 28] width 50 height 9
click at [402, 31] on button "Trabajos ( 1 )" at bounding box center [393, 28] width 50 height 9
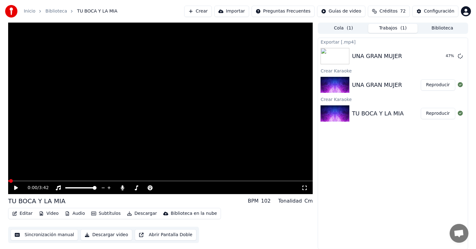
click at [354, 30] on button "Cola ( 1 )" at bounding box center [344, 28] width 50 height 9
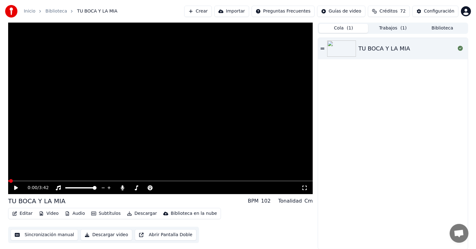
click at [373, 28] on button "Trabajos ( 1 )" at bounding box center [393, 28] width 50 height 9
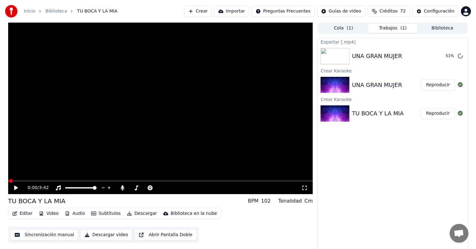
click at [21, 211] on button "Editar" at bounding box center [22, 213] width 25 height 9
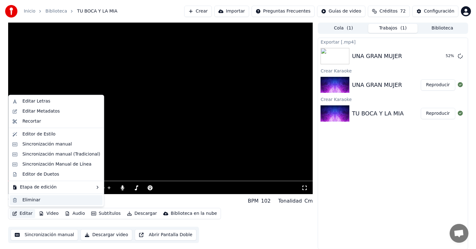
click at [31, 201] on div "Eliminar" at bounding box center [31, 200] width 18 height 6
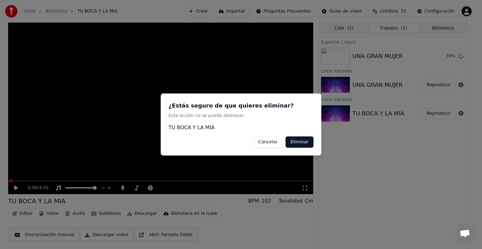
click at [308, 142] on button "Eliminar" at bounding box center [299, 141] width 28 height 11
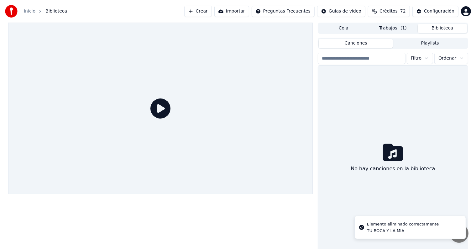
click at [438, 29] on button "Biblioteca" at bounding box center [443, 28] width 50 height 9
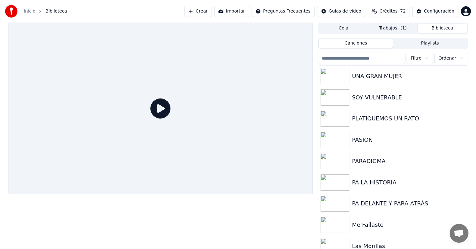
click at [382, 31] on button "Trabajos ( 1 )" at bounding box center [393, 28] width 50 height 9
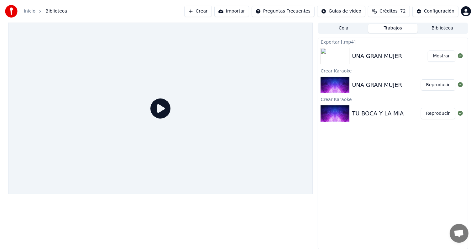
click at [443, 54] on button "Mostrar" at bounding box center [442, 55] width 28 height 11
click at [415, 153] on div "Exportar [.mp4] UNA GRAN MUJER Mostrar Crear Karaoke UNA GRAN MUJER Reproducir …" at bounding box center [393, 144] width 150 height 212
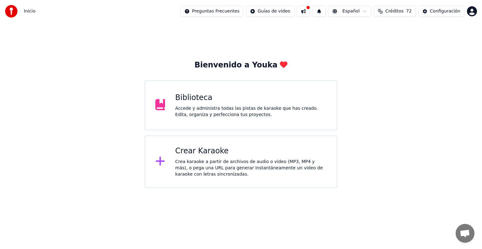
click at [224, 89] on div "Biblioteca Accede y administra todas las pistas de karaoke que has creado. Edit…" at bounding box center [241, 105] width 192 height 50
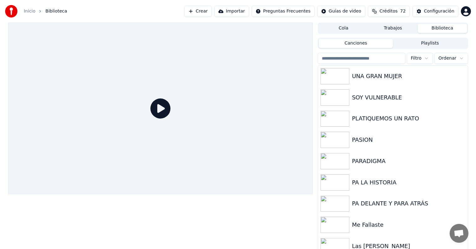
click at [212, 13] on button "Crear" at bounding box center [198, 11] width 28 height 11
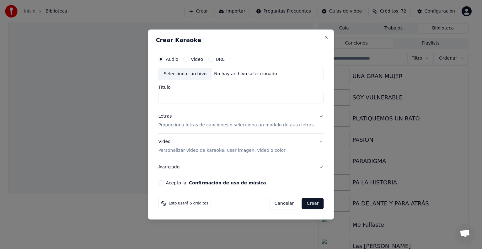
click at [220, 100] on input "Título" at bounding box center [240, 97] width 165 height 11
click at [311, 114] on button "Letras Proporciona letras de canciones o selecciona un modelo de auto letras" at bounding box center [240, 120] width 165 height 25
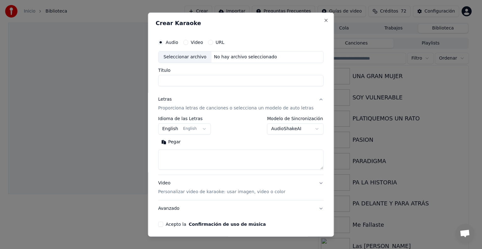
click at [201, 59] on div "Seleccionar archivo" at bounding box center [184, 56] width 53 height 11
type input "**********"
click at [185, 155] on textarea at bounding box center [240, 160] width 165 height 20
paste textarea "**********"
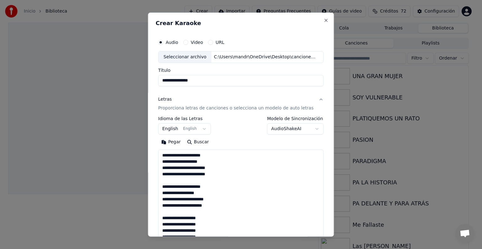
scroll to position [427, 0]
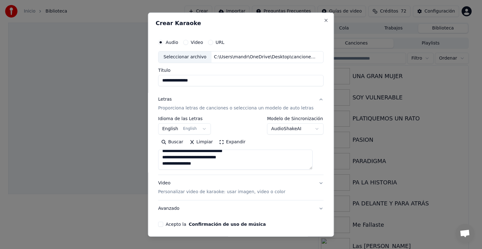
click at [193, 128] on button "English English" at bounding box center [184, 128] width 53 height 11
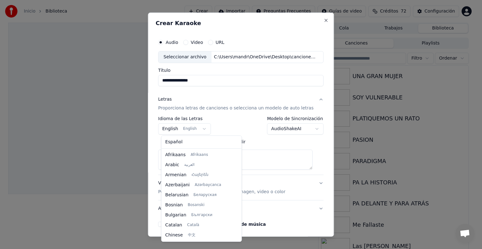
scroll to position [50, 0]
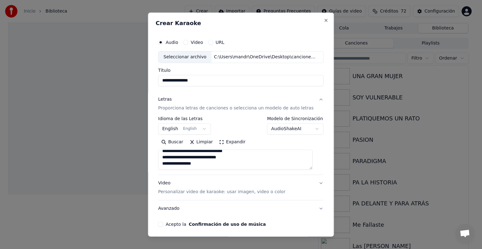
click at [256, 157] on body "**********" at bounding box center [238, 124] width 476 height 249
drag, startPoint x: 245, startPoint y: 166, endPoint x: 194, endPoint y: 153, distance: 52.1
click at [194, 153] on textarea at bounding box center [235, 160] width 154 height 20
type textarea "**********"
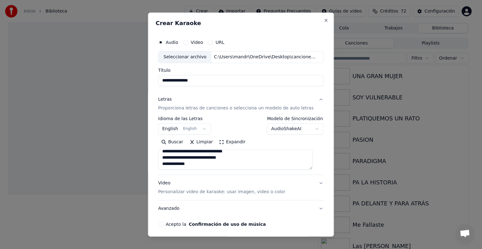
click at [180, 55] on div "Seleccionar archivo" at bounding box center [184, 56] width 53 height 11
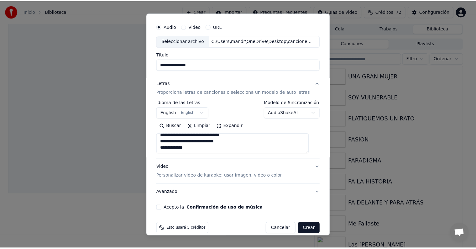
scroll to position [24, 0]
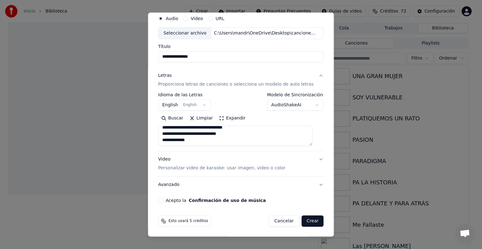
click at [166, 199] on div "Acepto la Confirmación de uso de música" at bounding box center [240, 200] width 165 height 5
click at [163, 200] on button "Acepto la Confirmación de uso de música" at bounding box center [160, 200] width 5 height 5
click at [301, 218] on button "Crear" at bounding box center [312, 220] width 22 height 11
select select "**"
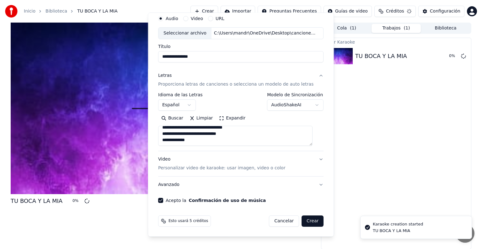
select select
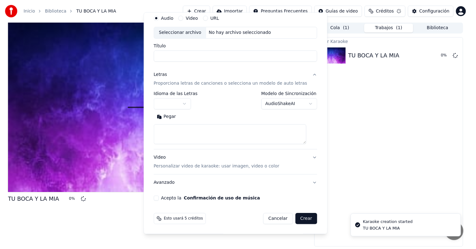
scroll to position [0, 0]
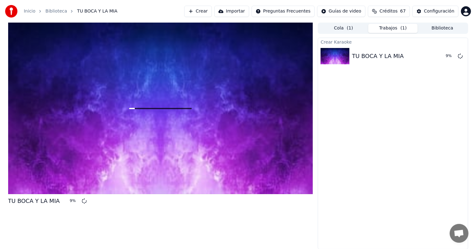
click at [361, 159] on div "Crear Karaoke TU BOCA Y LA MIA 9 %" at bounding box center [393, 144] width 150 height 212
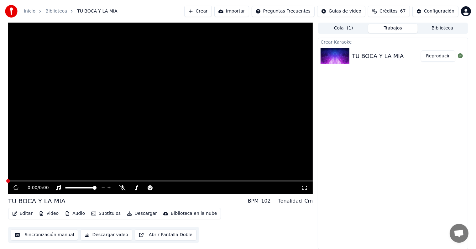
click at [176, 147] on video at bounding box center [160, 108] width 305 height 171
click at [15, 187] on icon at bounding box center [15, 188] width 3 height 4
click at [458, 29] on button "Biblioteca" at bounding box center [443, 28] width 50 height 9
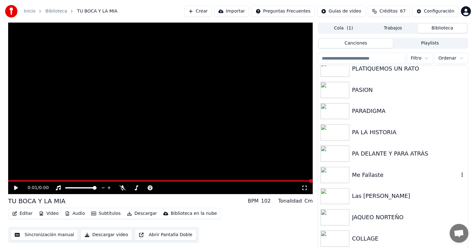
scroll to position [125, 0]
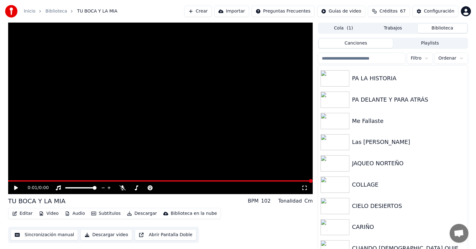
click at [204, 198] on div "TU BOCA Y LA MIA BPM 102 Tonalidad Cm" at bounding box center [160, 201] width 305 height 9
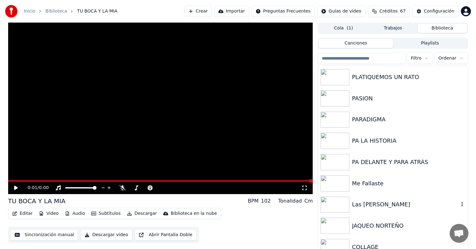
scroll to position [63, 0]
click at [395, 163] on div "PA DELANTE Y PARA ATRÁS" at bounding box center [405, 162] width 107 height 9
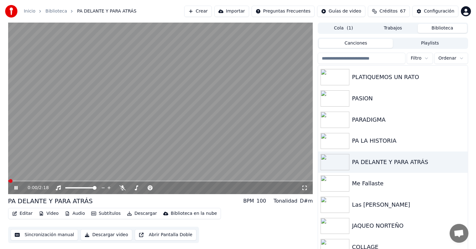
click at [159, 140] on video at bounding box center [160, 108] width 305 height 171
click at [122, 188] on icon at bounding box center [122, 187] width 6 height 5
click at [122, 188] on icon at bounding box center [122, 187] width 3 height 5
click at [73, 160] on video at bounding box center [160, 108] width 305 height 171
click at [112, 237] on button "Descargar video" at bounding box center [106, 234] width 51 height 11
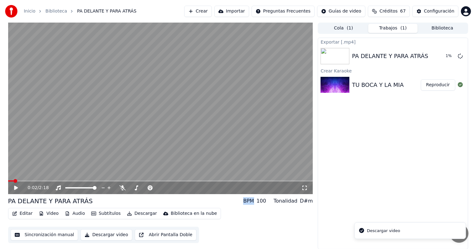
click at [434, 26] on button "Biblioteca" at bounding box center [443, 28] width 50 height 9
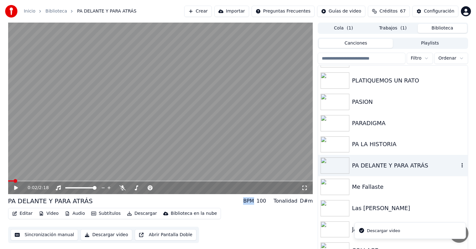
scroll to position [63, 0]
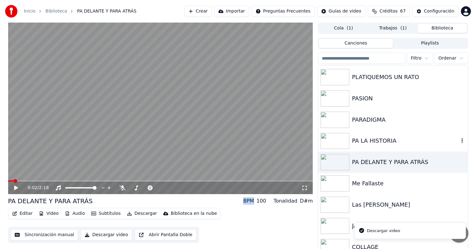
click at [398, 145] on div "PA LA HISTORIA" at bounding box center [405, 140] width 107 height 9
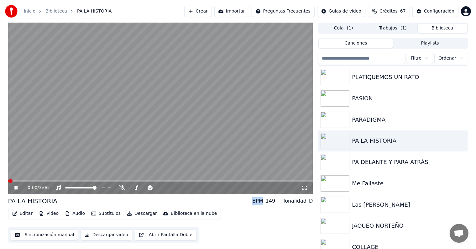
click at [110, 134] on video at bounding box center [160, 108] width 305 height 171
click at [102, 234] on button "Descargar video" at bounding box center [106, 234] width 51 height 11
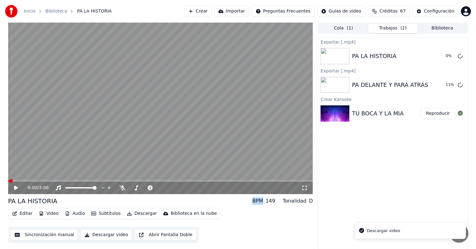
click at [452, 29] on button "Biblioteca" at bounding box center [443, 28] width 50 height 9
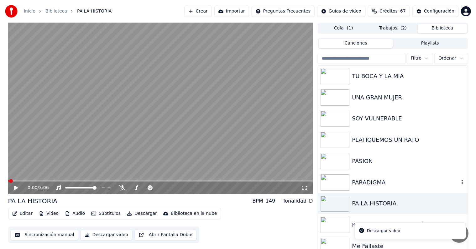
click at [373, 177] on div "PARADIGMA" at bounding box center [393, 182] width 150 height 21
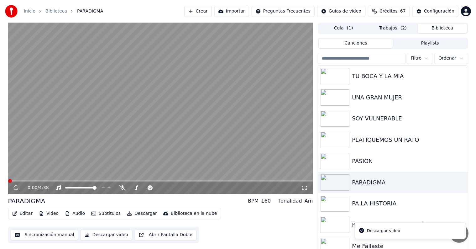
click at [201, 122] on video at bounding box center [160, 108] width 305 height 171
click at [131, 131] on video at bounding box center [160, 108] width 305 height 171
click at [100, 232] on button "Descargar video" at bounding box center [106, 234] width 51 height 11
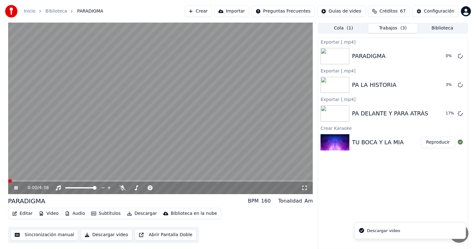
click at [433, 27] on button "Biblioteca" at bounding box center [443, 28] width 50 height 9
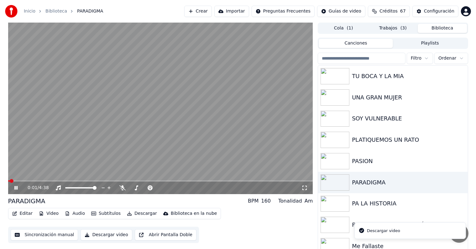
click at [223, 140] on video at bounding box center [160, 108] width 305 height 171
click at [379, 165] on div "PASION" at bounding box center [405, 161] width 107 height 9
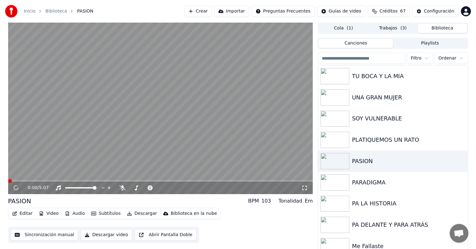
click at [122, 134] on video at bounding box center [160, 108] width 305 height 171
click at [127, 149] on video at bounding box center [160, 108] width 305 height 171
click at [110, 233] on button "Descargar video" at bounding box center [106, 234] width 51 height 11
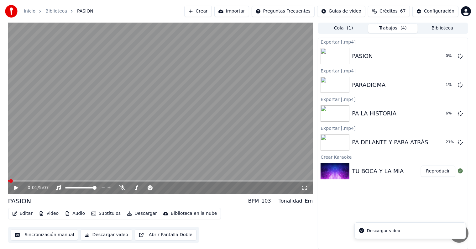
click at [438, 26] on button "Biblioteca" at bounding box center [443, 28] width 50 height 9
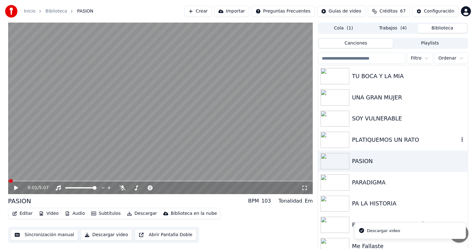
click at [377, 139] on div "PLATIQUEMOS UN RATO" at bounding box center [405, 139] width 107 height 9
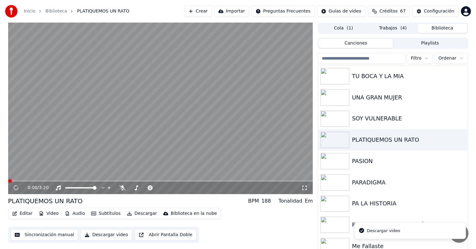
click at [184, 119] on video at bounding box center [160, 108] width 305 height 171
click at [148, 139] on video at bounding box center [160, 108] width 305 height 171
click at [107, 234] on button "Descargar video" at bounding box center [106, 234] width 51 height 11
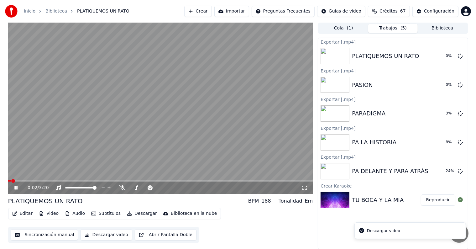
click at [180, 152] on video at bounding box center [160, 108] width 305 height 171
click at [437, 28] on button "Biblioteca" at bounding box center [443, 28] width 50 height 9
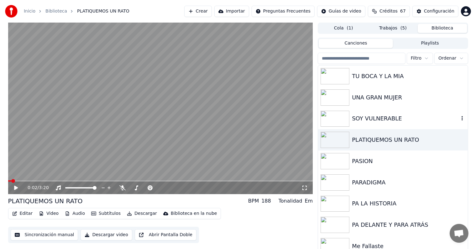
click at [356, 123] on div "SOY VULNERABLE" at bounding box center [393, 118] width 150 height 21
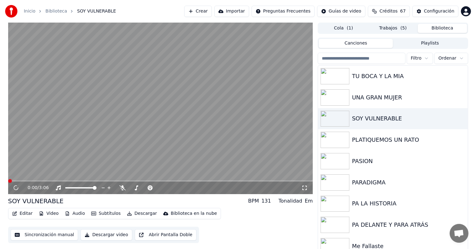
click at [157, 116] on video at bounding box center [160, 108] width 305 height 171
click at [140, 126] on video at bounding box center [160, 108] width 305 height 171
click at [108, 233] on button "Descargar video" at bounding box center [106, 234] width 51 height 11
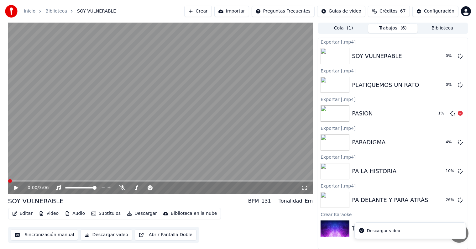
click at [452, 29] on button "Biblioteca" at bounding box center [443, 28] width 50 height 9
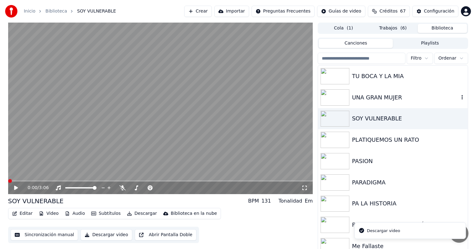
click at [382, 103] on div "UNA GRAN MUJER" at bounding box center [393, 97] width 150 height 21
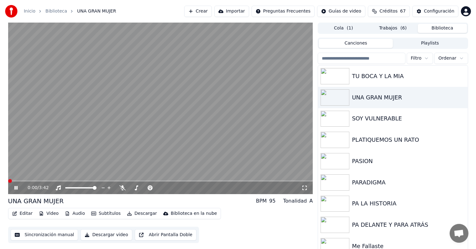
click at [128, 102] on video at bounding box center [160, 108] width 305 height 171
click at [120, 235] on button "Descargar video" at bounding box center [106, 234] width 51 height 11
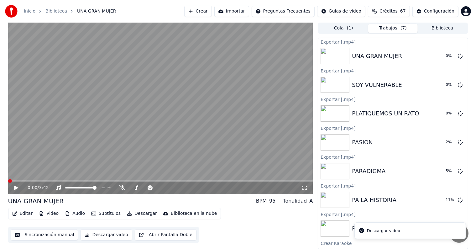
click at [435, 28] on button "Biblioteca" at bounding box center [443, 28] width 50 height 9
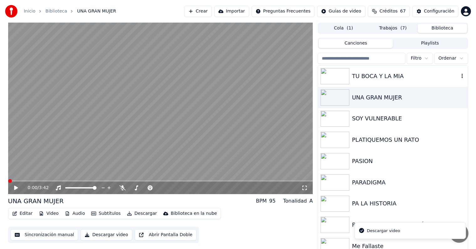
drag, startPoint x: 355, startPoint y: 76, endPoint x: 268, endPoint y: 80, distance: 87.5
click at [356, 76] on div "TU BOCA Y LA MIA" at bounding box center [405, 76] width 107 height 9
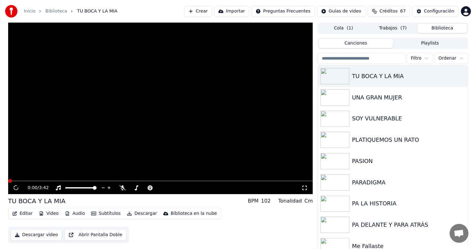
click at [388, 28] on button "Trabajos ( 7 )" at bounding box center [393, 28] width 50 height 9
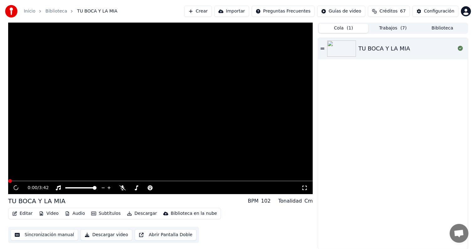
click at [392, 34] on div "Cola ( 1 ) Trabajos ( 7 ) Biblioteca TU BOCA Y LA MIA" at bounding box center [393, 136] width 150 height 227
click at [393, 30] on button "Trabajos ( 7 )" at bounding box center [393, 28] width 50 height 9
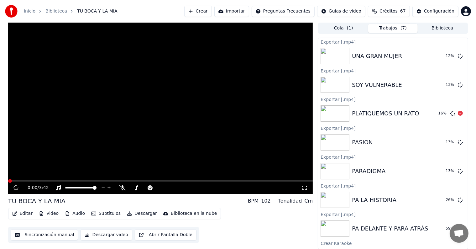
click at [443, 29] on button "Biblioteca" at bounding box center [443, 28] width 50 height 9
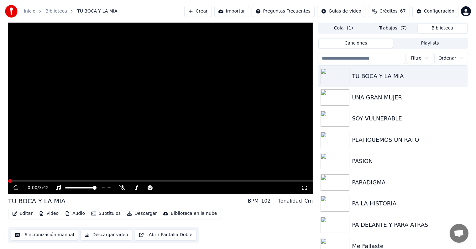
click at [342, 30] on button "Cola ( 1 )" at bounding box center [344, 28] width 50 height 9
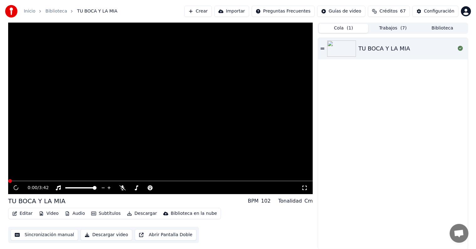
click at [372, 30] on button "Trabajos ( 7 )" at bounding box center [393, 28] width 50 height 9
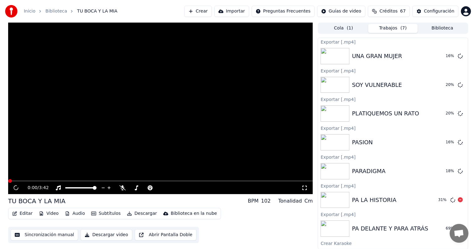
scroll to position [19, 0]
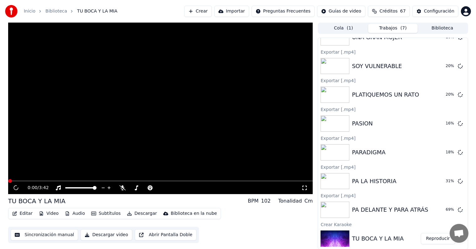
click at [409, 195] on div "Exportar [.mp4]" at bounding box center [393, 196] width 150 height 8
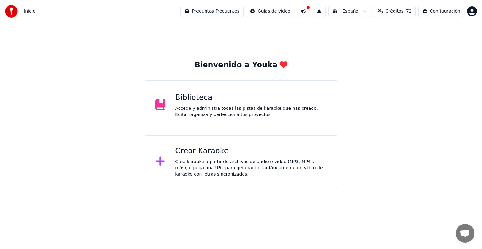
click at [239, 99] on div "Biblioteca" at bounding box center [250, 98] width 151 height 10
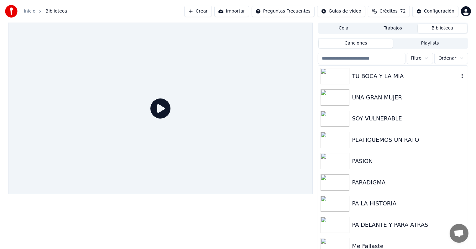
click at [360, 83] on div "TU BOCA Y LA MIA" at bounding box center [393, 76] width 150 height 21
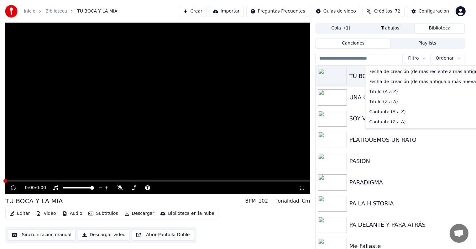
click at [461, 59] on html "Inicio Biblioteca TU BOCA Y LA MIA Crear Importar Preguntas Frecuentes Guías de…" at bounding box center [238, 124] width 476 height 249
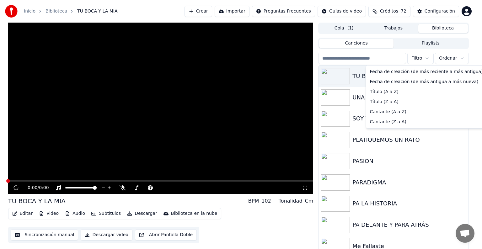
click at [206, 97] on html "Inicio Biblioteca TU BOCA Y LA MIA Crear Importar Preguntas Frecuentes Guías de…" at bounding box center [241, 124] width 482 height 249
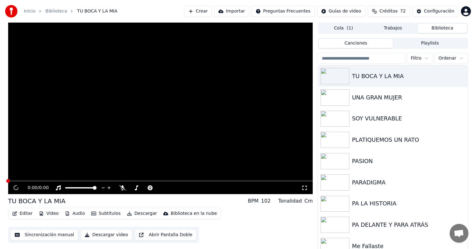
click at [206, 97] on video at bounding box center [160, 108] width 305 height 171
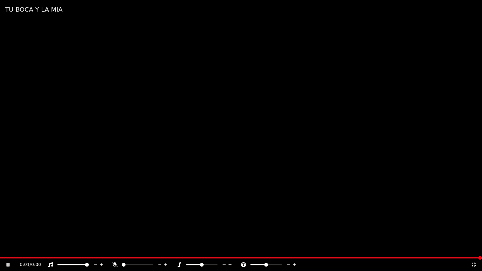
click at [206, 104] on video at bounding box center [241, 135] width 482 height 271
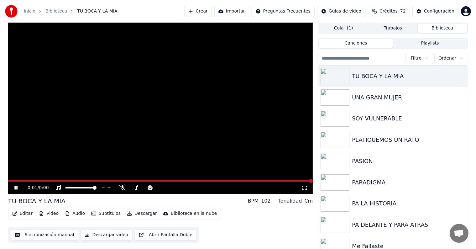
click at [13, 189] on div "0:01 / 0:00" at bounding box center [161, 188] width 300 height 6
click at [18, 187] on icon at bounding box center [20, 187] width 15 height 5
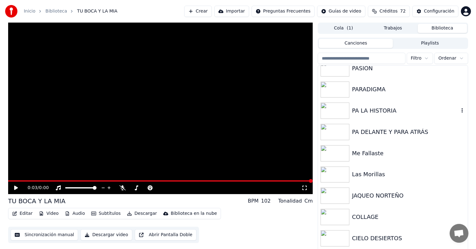
scroll to position [94, 0]
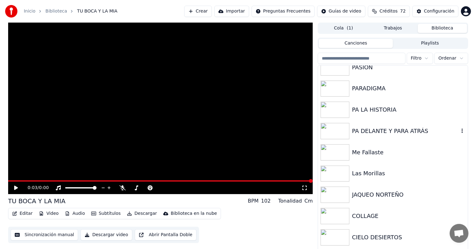
click at [398, 137] on div "PA DELANTE Y PARA ATRÁS" at bounding box center [393, 130] width 150 height 21
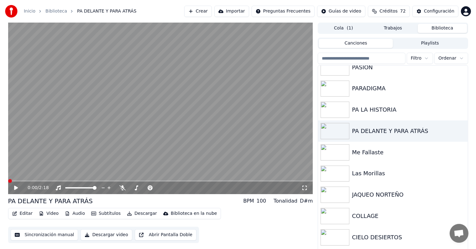
click at [159, 153] on video at bounding box center [160, 108] width 305 height 171
click at [105, 236] on button "Descargar video" at bounding box center [106, 234] width 51 height 11
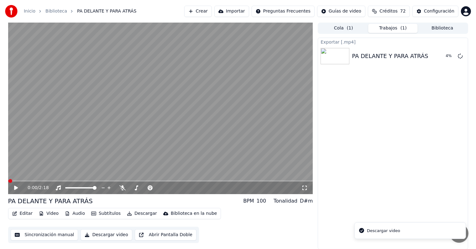
click at [449, 29] on button "Biblioteca" at bounding box center [443, 28] width 50 height 9
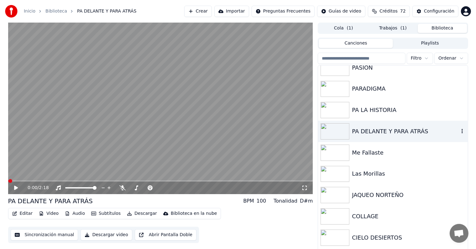
scroll to position [94, 0]
click at [396, 31] on button "Trabajos ( 1 )" at bounding box center [393, 28] width 50 height 9
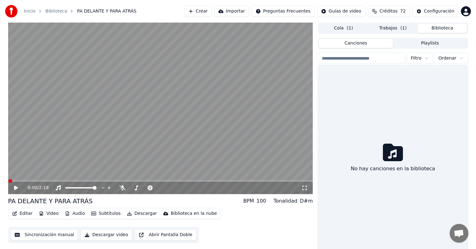
click at [449, 29] on button "Biblioteca" at bounding box center [443, 28] width 50 height 9
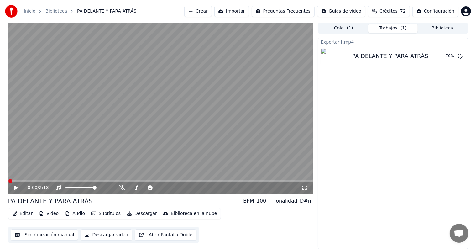
click at [396, 28] on button "Trabajos ( 1 )" at bounding box center [393, 28] width 50 height 9
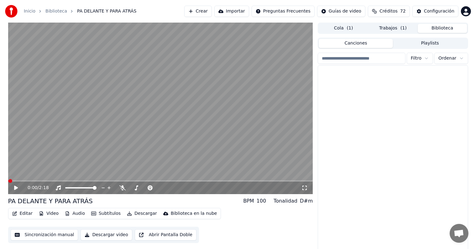
click at [432, 26] on button "Biblioteca" at bounding box center [443, 28] width 50 height 9
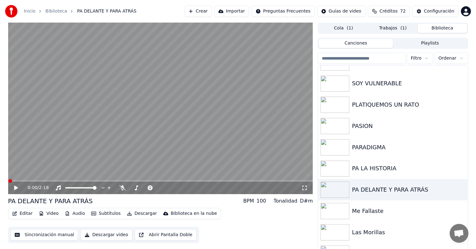
scroll to position [0, 0]
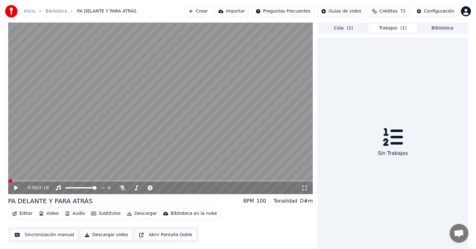
click at [405, 28] on span "( 1 )" at bounding box center [404, 28] width 6 height 6
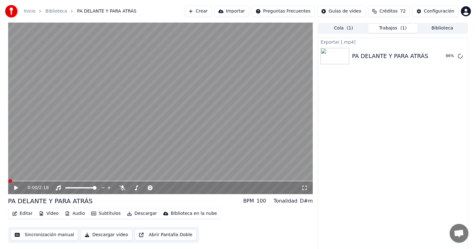
click at [428, 31] on button "Biblioteca" at bounding box center [443, 28] width 50 height 9
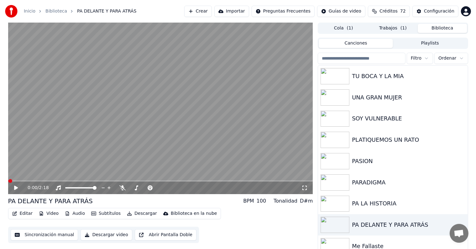
click at [395, 29] on button "Trabajos ( 1 )" at bounding box center [393, 28] width 50 height 9
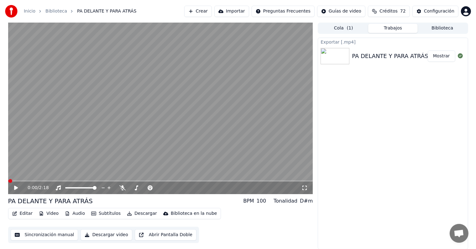
click at [430, 24] on button "Biblioteca" at bounding box center [443, 28] width 50 height 9
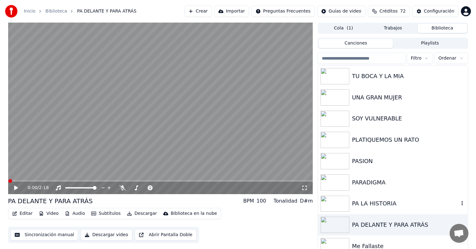
click at [368, 202] on div "PA LA HISTORIA" at bounding box center [405, 203] width 107 height 9
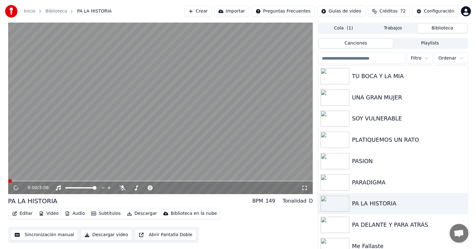
click at [253, 140] on video at bounding box center [160, 108] width 305 height 171
click at [95, 138] on video at bounding box center [160, 108] width 305 height 171
click at [95, 235] on button "Descargar video" at bounding box center [106, 234] width 51 height 11
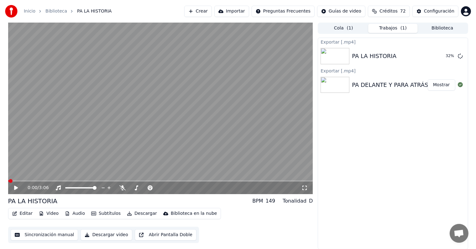
click at [441, 31] on button "Biblioteca" at bounding box center [443, 28] width 50 height 9
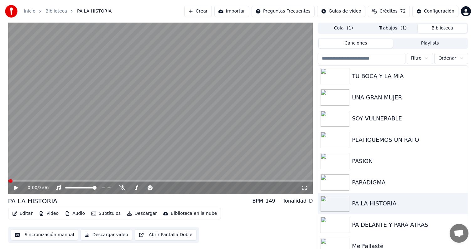
click at [391, 33] on div "Cola ( 1 ) Trabajos ( 1 ) Biblioteca" at bounding box center [393, 28] width 150 height 11
click at [394, 30] on button "Trabajos ( 1 )" at bounding box center [393, 28] width 50 height 9
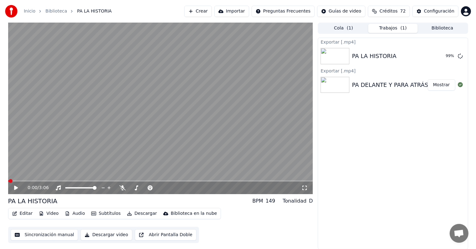
click at [435, 31] on button "Biblioteca" at bounding box center [443, 28] width 50 height 9
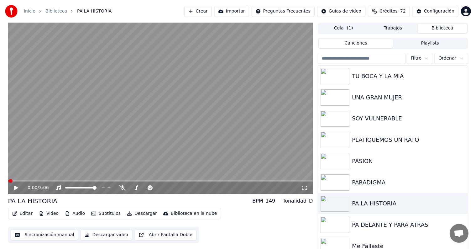
click at [398, 26] on button "Trabajos" at bounding box center [393, 28] width 50 height 9
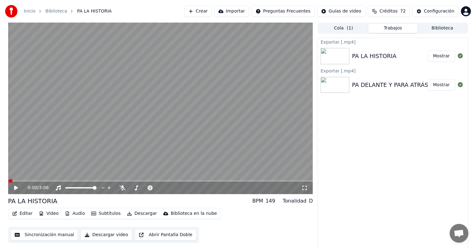
click at [422, 29] on button "Biblioteca" at bounding box center [443, 28] width 50 height 9
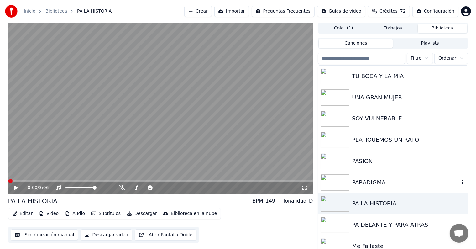
click at [385, 185] on div "PARADIGMA" at bounding box center [405, 182] width 107 height 9
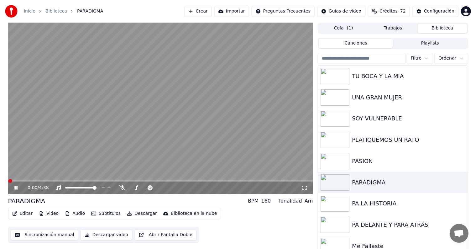
click at [217, 140] on video at bounding box center [160, 108] width 305 height 171
click at [110, 234] on button "Descargar video" at bounding box center [106, 234] width 51 height 11
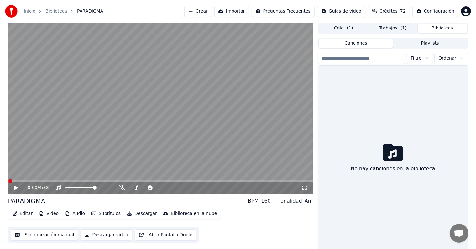
click at [450, 30] on button "Biblioteca" at bounding box center [443, 28] width 50 height 9
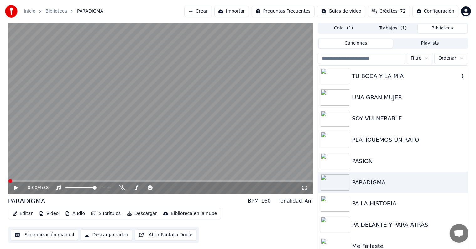
click at [417, 79] on div "TU BOCA Y LA MIA" at bounding box center [405, 76] width 107 height 9
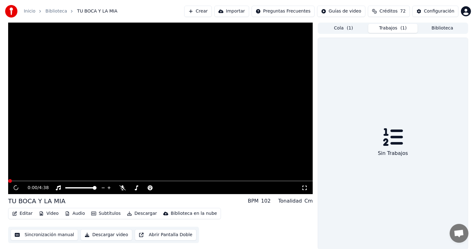
click at [395, 29] on button "Trabajos ( 1 )" at bounding box center [393, 28] width 50 height 9
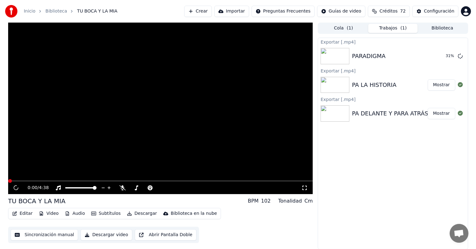
click at [434, 26] on button "Biblioteca" at bounding box center [443, 28] width 50 height 9
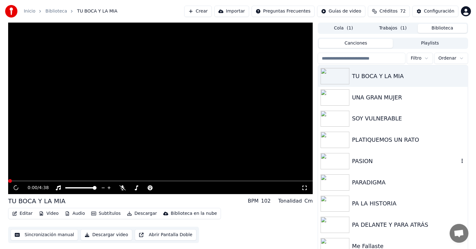
click at [356, 158] on div "PASION" at bounding box center [405, 161] width 107 height 9
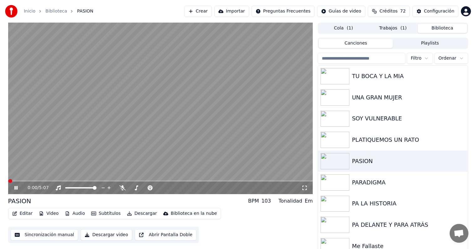
click at [174, 132] on video at bounding box center [160, 108] width 305 height 171
drag, startPoint x: 88, startPoint y: 188, endPoint x: 87, endPoint y: 192, distance: 4.1
click at [109, 135] on video at bounding box center [160, 108] width 305 height 171
click at [103, 236] on button "Descargar video" at bounding box center [106, 234] width 51 height 11
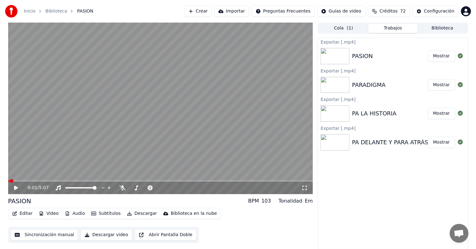
click at [439, 30] on button "Biblioteca" at bounding box center [443, 28] width 50 height 9
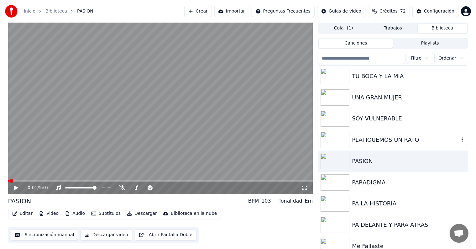
click at [364, 134] on div "PLATIQUEMOS UN RATO" at bounding box center [393, 139] width 150 height 21
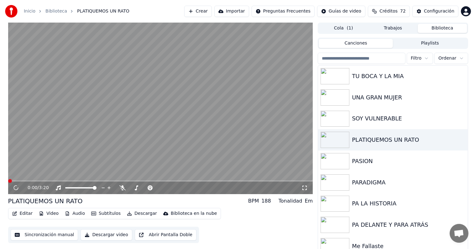
drag, startPoint x: 203, startPoint y: 82, endPoint x: 169, endPoint y: 87, distance: 34.2
click at [203, 82] on video at bounding box center [160, 108] width 305 height 171
click at [109, 236] on button "Descargar video" at bounding box center [106, 234] width 51 height 11
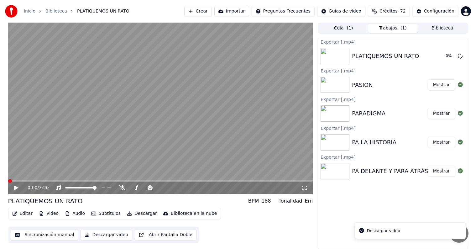
click at [440, 27] on button "Biblioteca" at bounding box center [443, 28] width 50 height 9
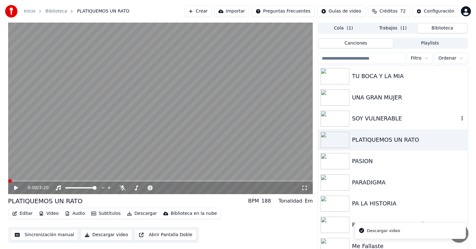
drag, startPoint x: 343, startPoint y: 113, endPoint x: 333, endPoint y: 115, distance: 10.1
click at [343, 114] on img at bounding box center [335, 119] width 29 height 16
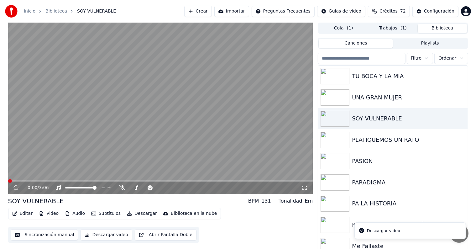
drag, startPoint x: 198, startPoint y: 109, endPoint x: 169, endPoint y: 113, distance: 28.9
click at [197, 109] on video at bounding box center [160, 108] width 305 height 171
click at [104, 147] on video at bounding box center [160, 108] width 305 height 171
click at [94, 135] on video at bounding box center [160, 108] width 305 height 171
click at [97, 235] on button "Descargar video" at bounding box center [106, 234] width 51 height 11
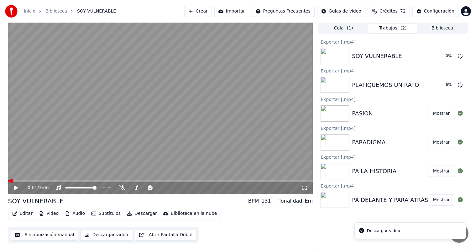
click at [456, 30] on button "Biblioteca" at bounding box center [443, 28] width 50 height 9
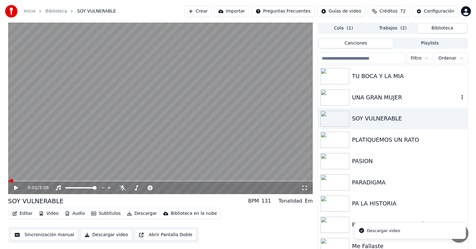
click at [381, 93] on div "UNA GRAN MUJER" at bounding box center [405, 97] width 107 height 9
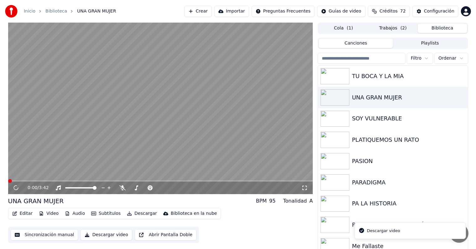
click at [146, 90] on video at bounding box center [160, 108] width 305 height 171
click at [115, 107] on video at bounding box center [160, 108] width 305 height 171
click at [89, 231] on button "Descargar video" at bounding box center [106, 234] width 51 height 11
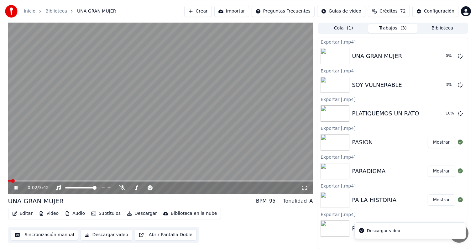
click at [123, 141] on video at bounding box center [160, 108] width 305 height 171
